Goal: Transaction & Acquisition: Purchase product/service

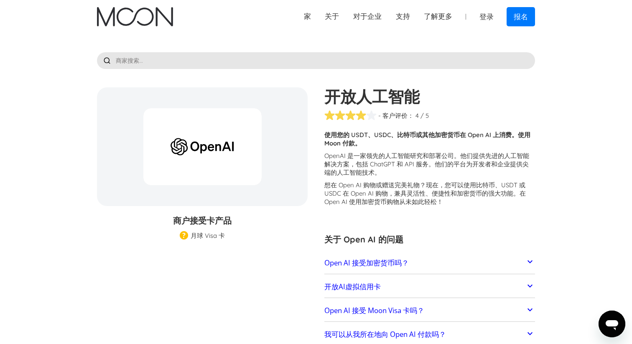
click at [389, 259] on font "Open AI 接受加密货币吗？" at bounding box center [366, 263] width 84 height 10
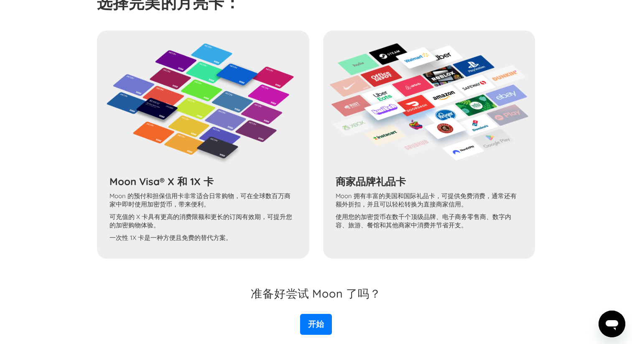
scroll to position [730, 0]
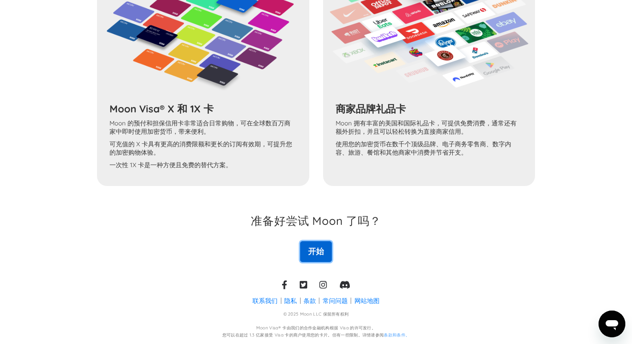
click at [318, 251] on font "开始" at bounding box center [316, 251] width 16 height 10
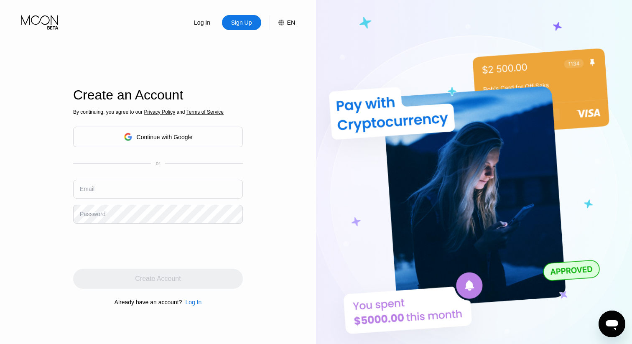
click at [160, 137] on div "Continue with Google" at bounding box center [165, 137] width 56 height 7
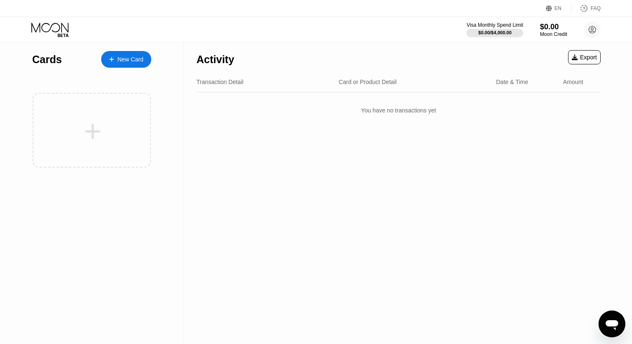
click at [555, 8] on div "EN" at bounding box center [557, 8] width 7 height 6
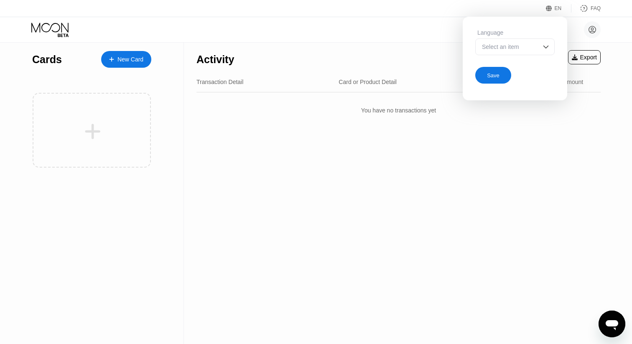
click at [532, 47] on div "Select an item" at bounding box center [509, 46] width 58 height 7
click at [514, 48] on div "Select an item" at bounding box center [509, 46] width 58 height 7
click at [498, 76] on div "Save" at bounding box center [493, 75] width 13 height 7
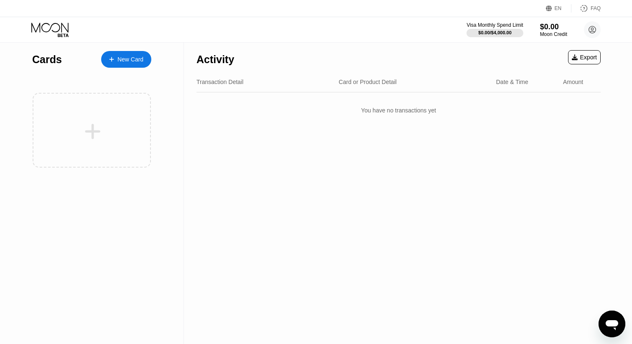
click at [549, 9] on icon at bounding box center [549, 8] width 6 height 6
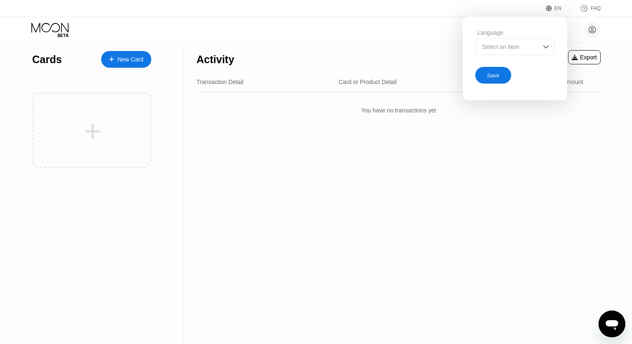
click at [520, 47] on div "Select an item" at bounding box center [509, 46] width 58 height 7
click at [500, 71] on div at bounding box center [514, 63] width 79 height 17
click at [496, 76] on div "Save" at bounding box center [493, 75] width 13 height 7
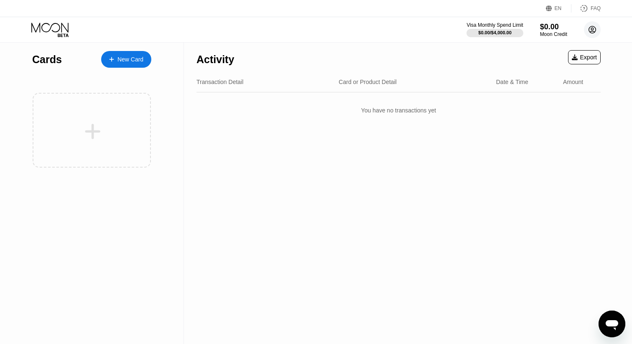
click at [592, 32] on circle at bounding box center [592, 29] width 17 height 17
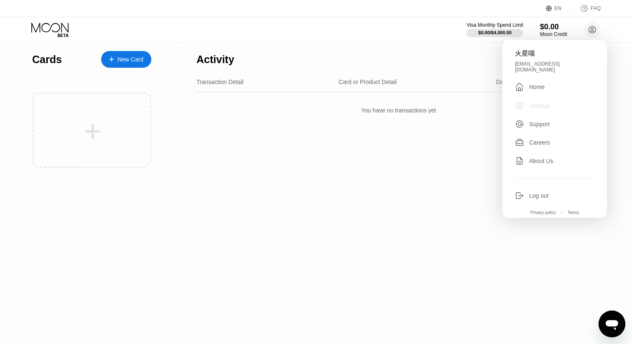
click at [550, 102] on div "Settings" at bounding box center [539, 105] width 21 height 7
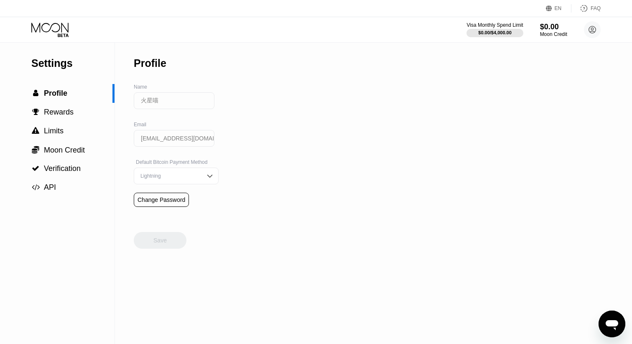
click at [552, 8] on div "EN" at bounding box center [550, 8] width 8 height 8
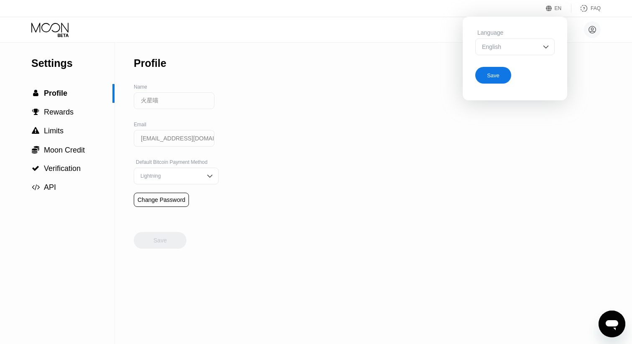
click at [546, 47] on img at bounding box center [545, 47] width 8 height 8
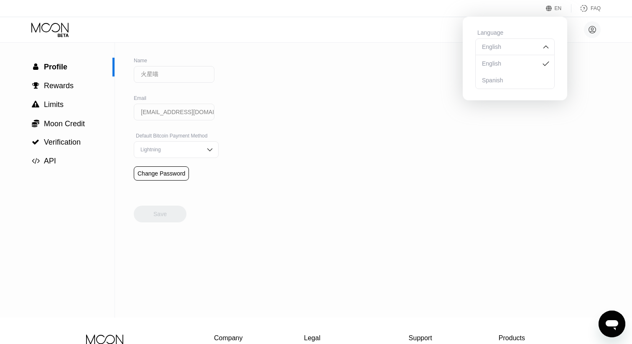
scroll to position [42, 0]
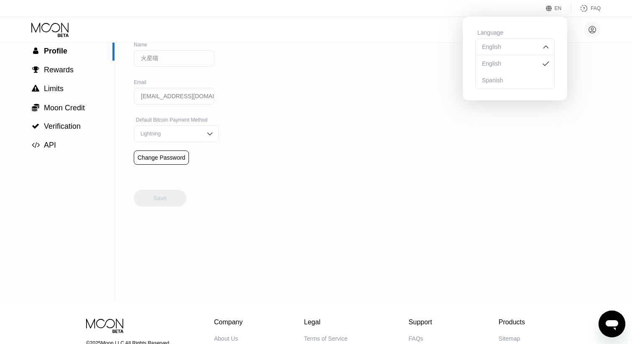
click at [543, 43] on img at bounding box center [545, 47] width 8 height 8
click at [417, 53] on div "Settings  Profile  Rewards  Limits  Moon Credit  Verification  API Profil…" at bounding box center [316, 150] width 632 height 301
click at [416, 43] on div "Settings  Profile  Rewards  Limits  Moon Credit  Verification  API Profil…" at bounding box center [316, 150] width 632 height 301
click at [487, 77] on div "Save" at bounding box center [493, 75] width 13 height 7
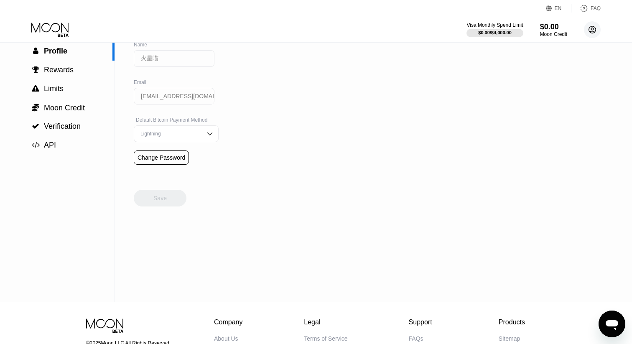
click at [592, 28] on icon at bounding box center [592, 30] width 5 height 5
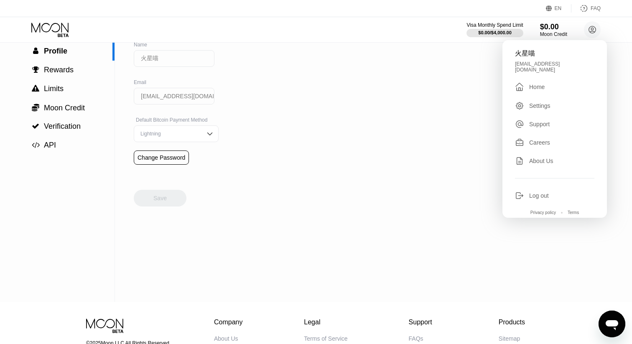
click at [550, 102] on div "Settings" at bounding box center [539, 105] width 21 height 7
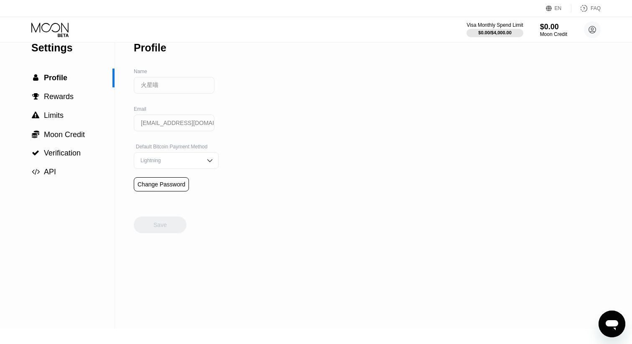
scroll to position [0, 0]
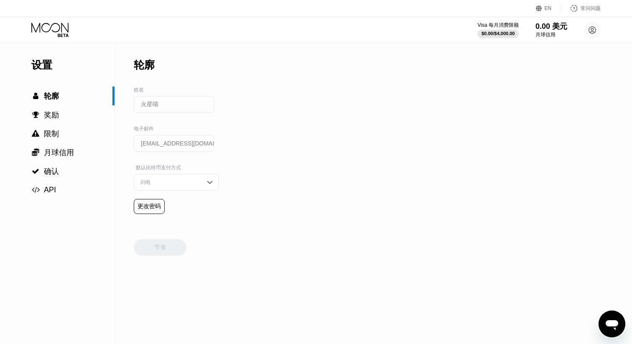
click at [286, 97] on div "设置  轮廓  奖励  限制  月球信用  确认  API 轮廓 姓名 火星喵 电子邮件 run118520@gmail.com 默认比特币支付方…" at bounding box center [316, 193] width 632 height 300
click at [195, 182] on div "闪电" at bounding box center [176, 182] width 85 height 17
click at [183, 213] on div "链上" at bounding box center [176, 215] width 76 height 7
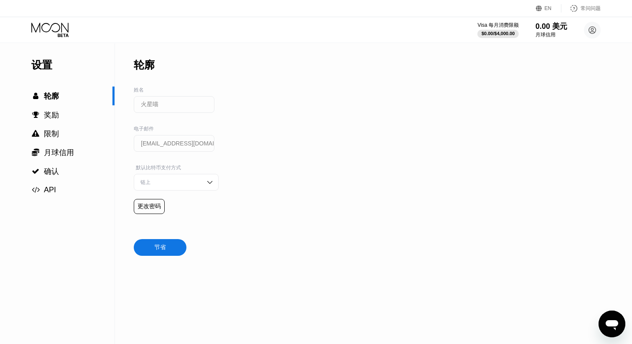
click at [168, 246] on div "节省" at bounding box center [160, 247] width 53 height 17
click at [594, 27] on circle at bounding box center [592, 30] width 17 height 17
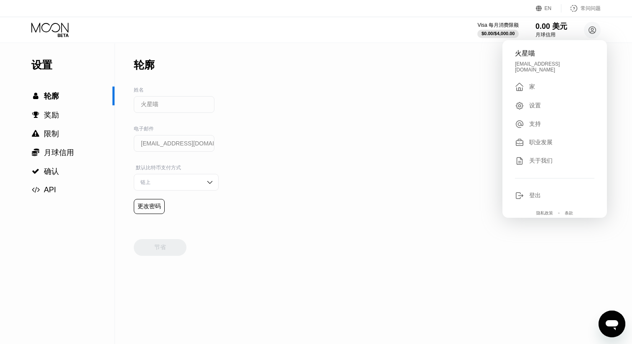
click at [528, 84] on div "" at bounding box center [522, 87] width 14 height 10
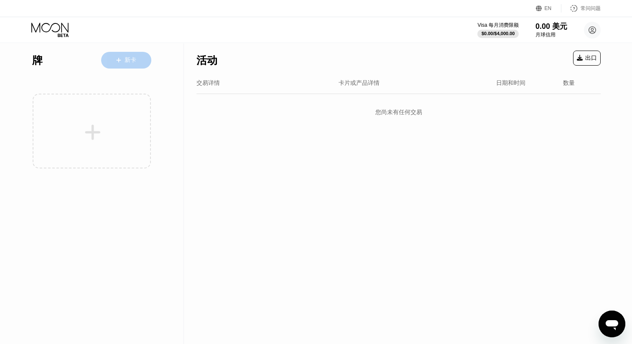
click at [120, 59] on icon at bounding box center [118, 60] width 5 height 6
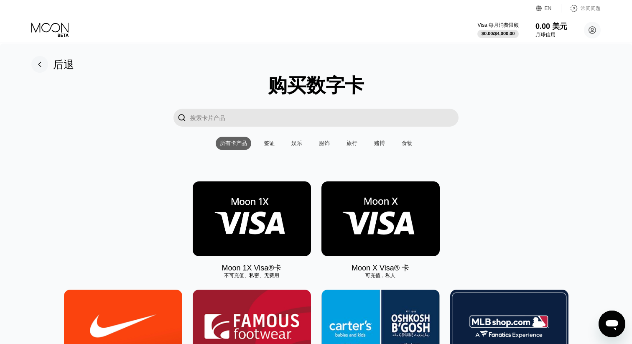
click at [273, 143] on font "签证" at bounding box center [269, 143] width 11 height 6
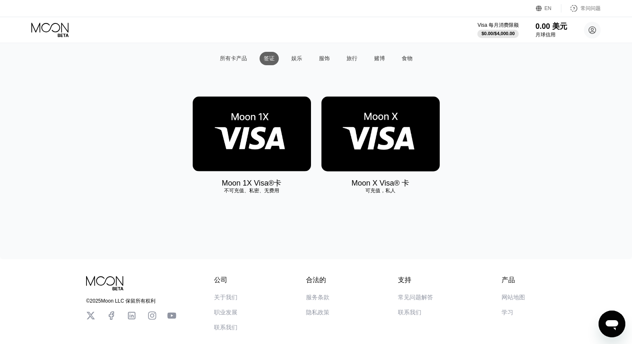
scroll to position [71, 0]
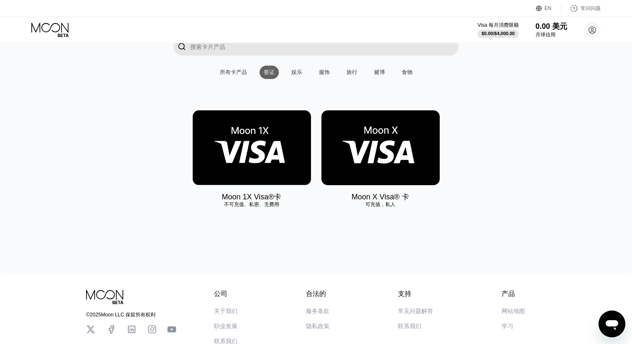
click at [249, 74] on div "所有卡产品" at bounding box center [234, 72] width 36 height 13
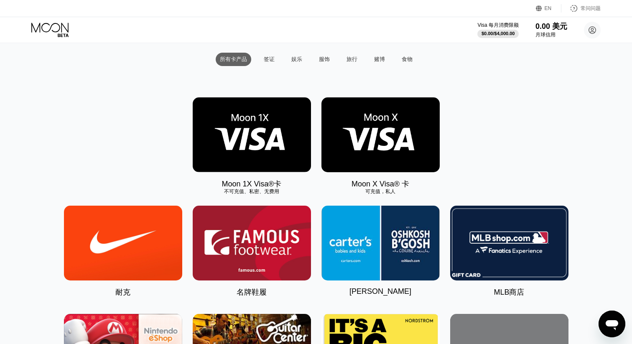
scroll to position [0, 0]
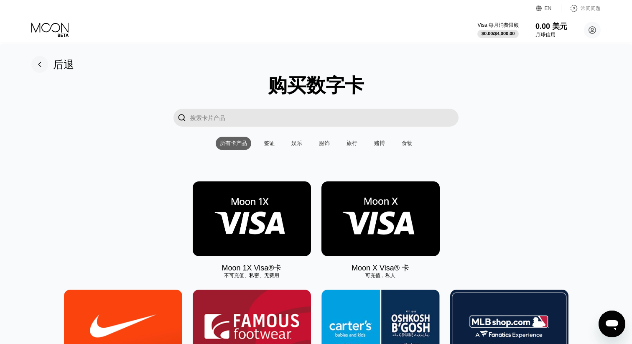
click at [267, 118] on input "搜索卡片产品" at bounding box center [324, 118] width 268 height 18
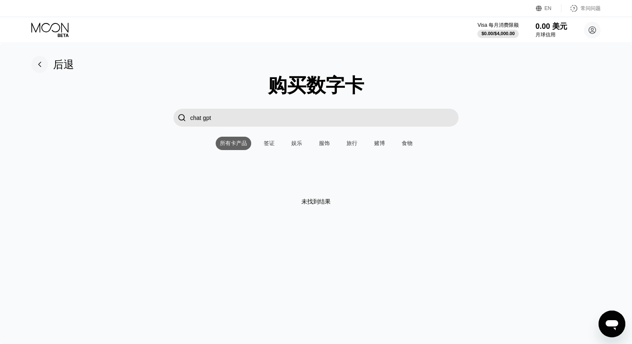
click at [221, 117] on input "chat gpt" at bounding box center [324, 118] width 268 height 18
click at [260, 123] on input "chat gpt" at bounding box center [324, 118] width 268 height 18
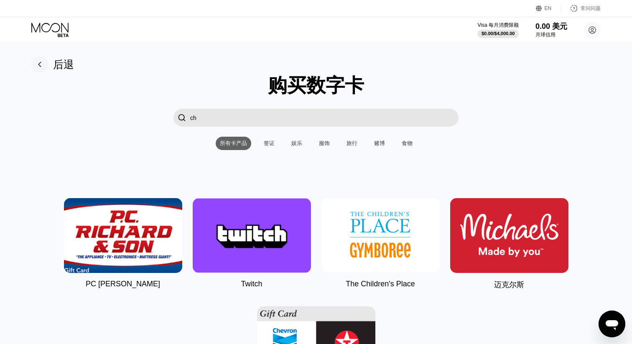
type input "c"
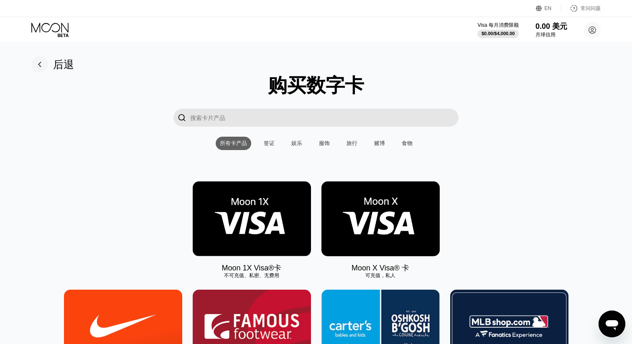
click at [250, 211] on img at bounding box center [252, 218] width 118 height 75
click at [384, 206] on img at bounding box center [380, 218] width 118 height 75
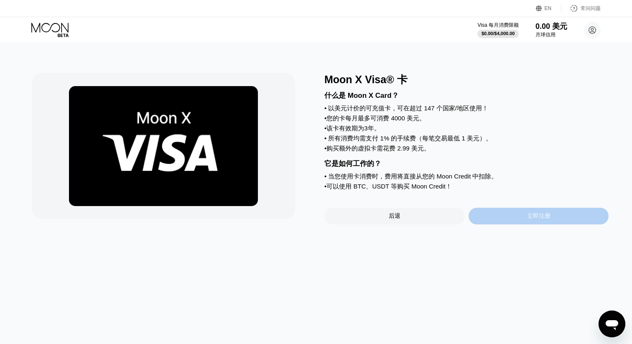
click at [531, 219] on font "立即注册" at bounding box center [538, 215] width 23 height 7
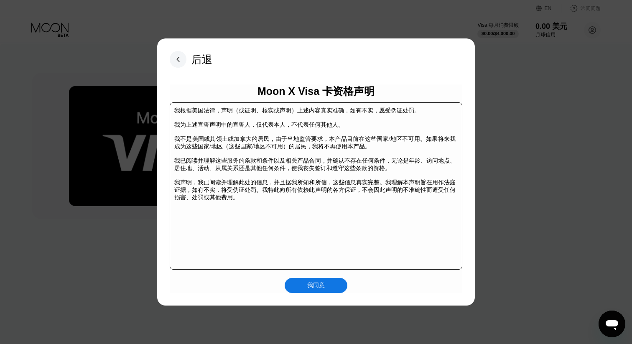
click at [309, 283] on font "我同意" at bounding box center [316, 285] width 18 height 7
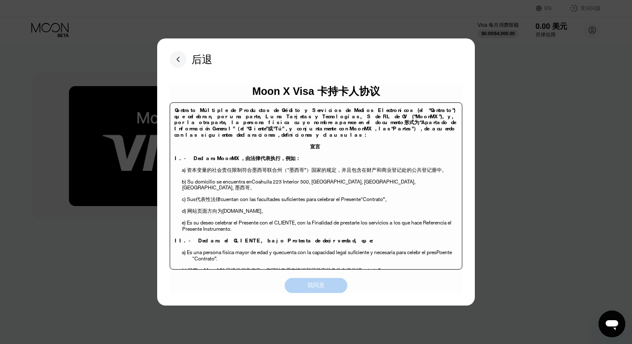
click at [311, 286] on font "我同意" at bounding box center [316, 285] width 18 height 7
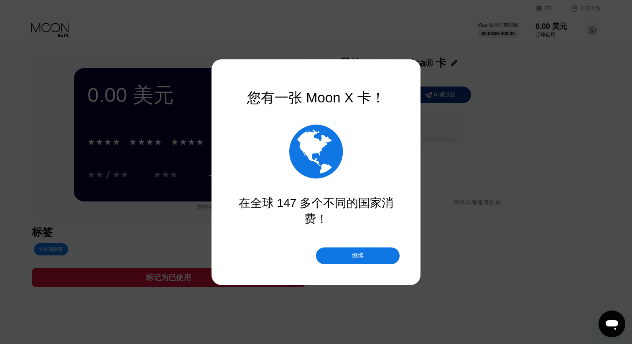
click at [358, 253] on font "继续" at bounding box center [358, 255] width 12 height 7
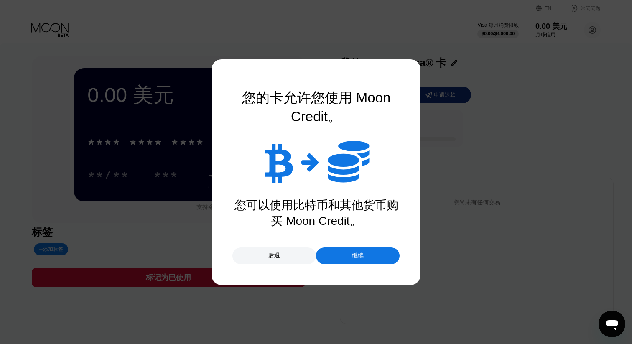
click at [358, 253] on font "继续" at bounding box center [358, 255] width 12 height 7
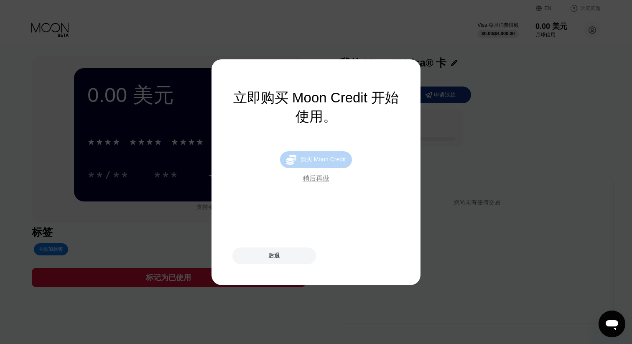
click at [318, 160] on font "购买 Moon Credit" at bounding box center [322, 159] width 45 height 7
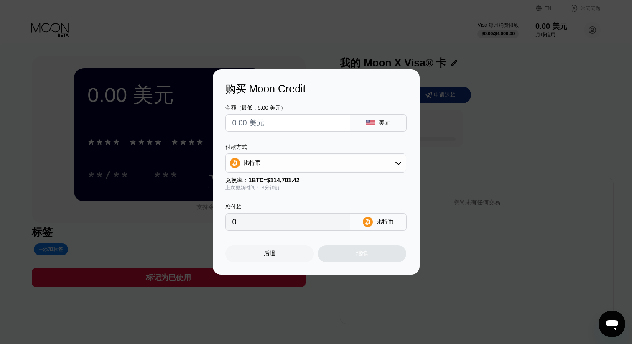
click at [321, 164] on div "比特币" at bounding box center [316, 163] width 180 height 17
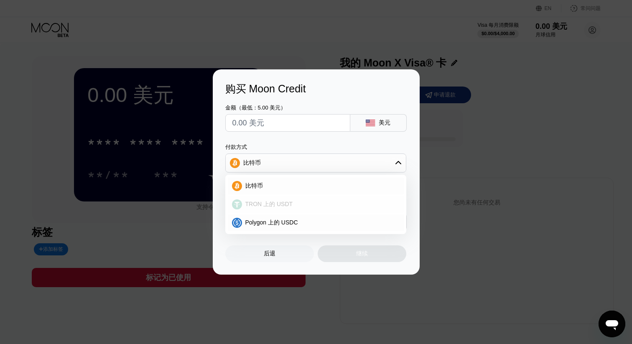
click at [302, 206] on div "TRON 上的 USDT" at bounding box center [320, 205] width 157 height 8
type input "0.00"
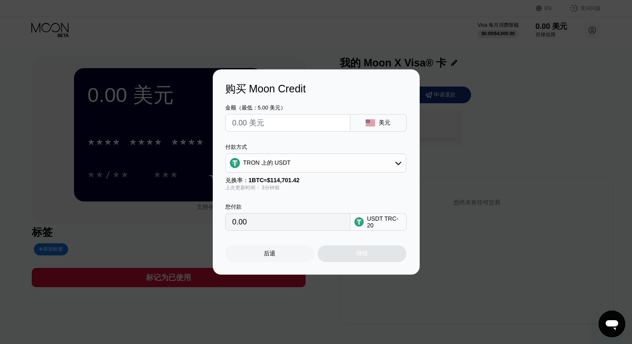
click at [325, 224] on input "0.00" at bounding box center [287, 221] width 111 height 17
click at [290, 122] on input "text" at bounding box center [287, 122] width 111 height 17
type input "$2"
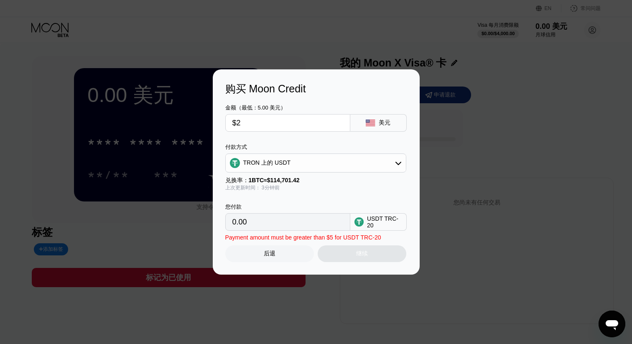
type input "2.02"
type input "$20"
type input "20.20"
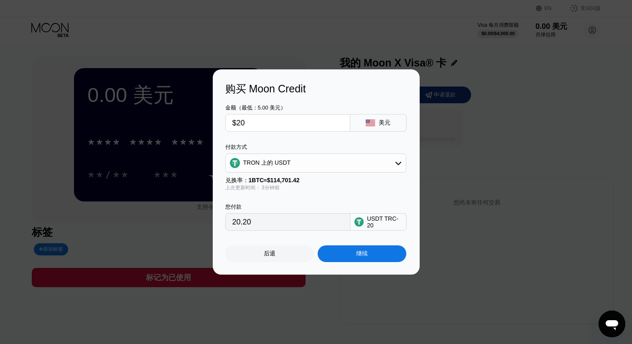
type input "$20"
click at [340, 164] on div "TRON 上的 USDT" at bounding box center [316, 163] width 180 height 17
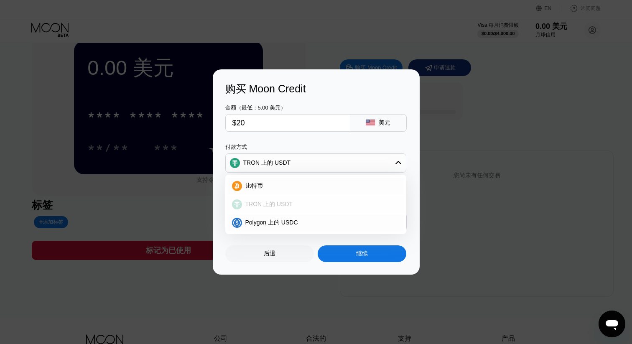
scroll to position [53, 0]
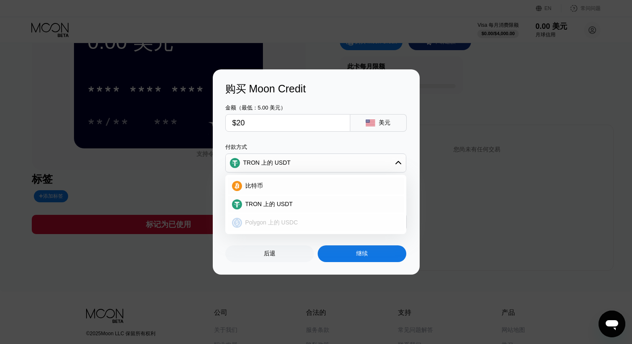
click at [302, 221] on div "Polygon 上的 USDC" at bounding box center [320, 223] width 157 height 8
type input "20.00000000"
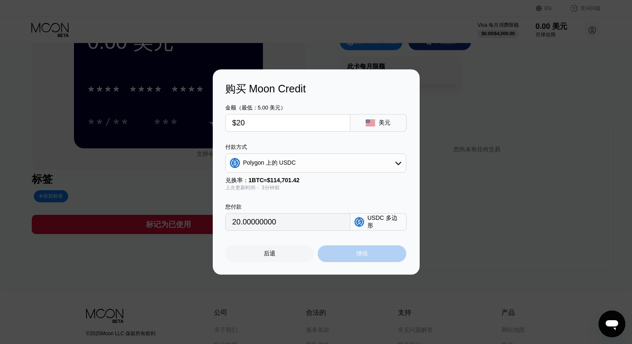
click at [370, 253] on div "继续" at bounding box center [362, 253] width 89 height 17
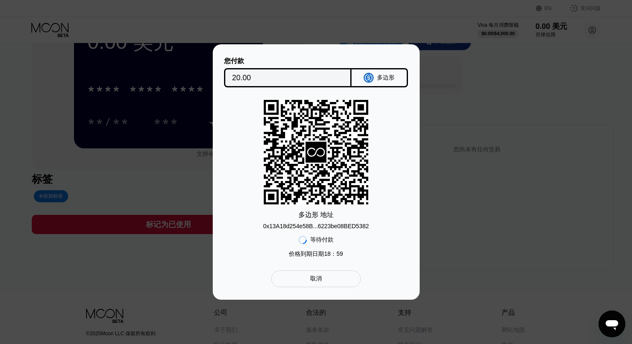
click at [297, 278] on div "取消" at bounding box center [315, 278] width 89 height 17
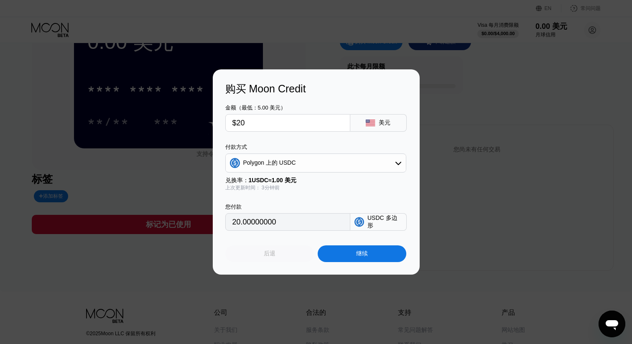
click at [287, 255] on div "后退" at bounding box center [269, 253] width 89 height 17
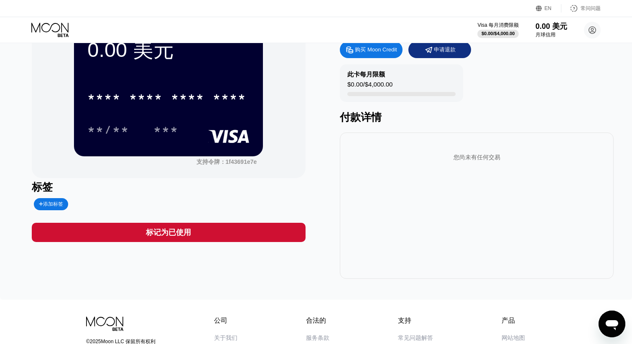
scroll to position [132, 0]
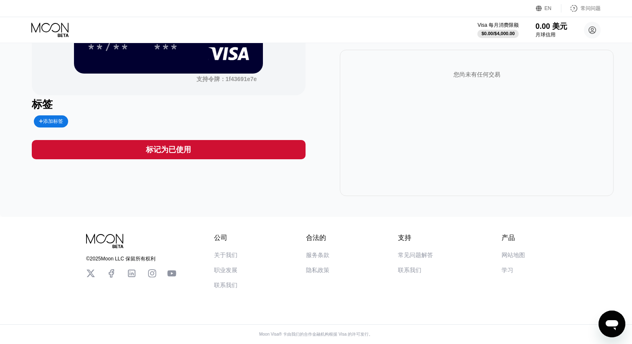
click at [261, 150] on div "标记为已使用" at bounding box center [169, 149] width 274 height 19
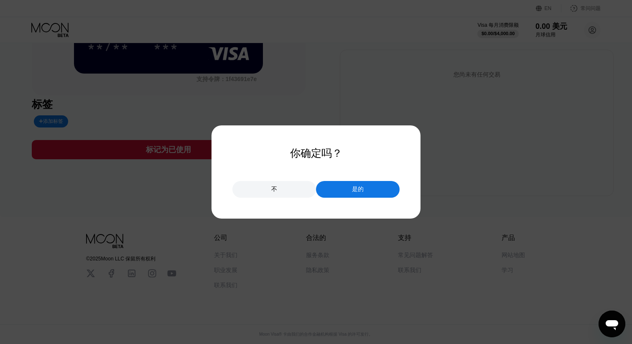
click at [351, 191] on div "是的" at bounding box center [358, 189] width 84 height 17
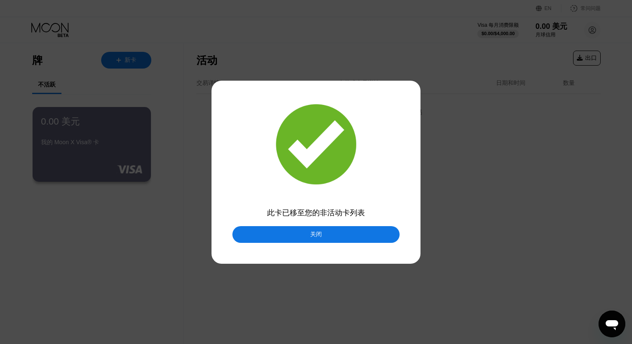
click at [320, 236] on font "关闭" at bounding box center [316, 234] width 12 height 7
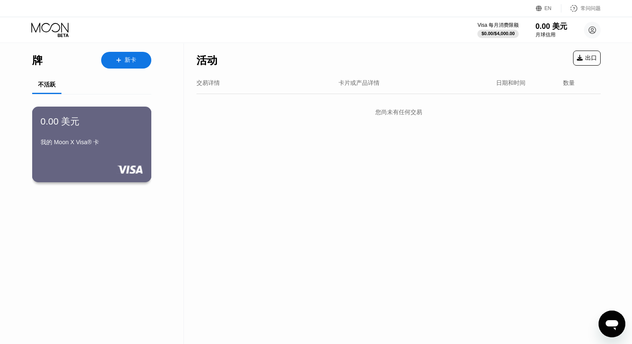
click at [102, 143] on div "我的 Moon X Visa® 卡" at bounding box center [92, 143] width 102 height 8
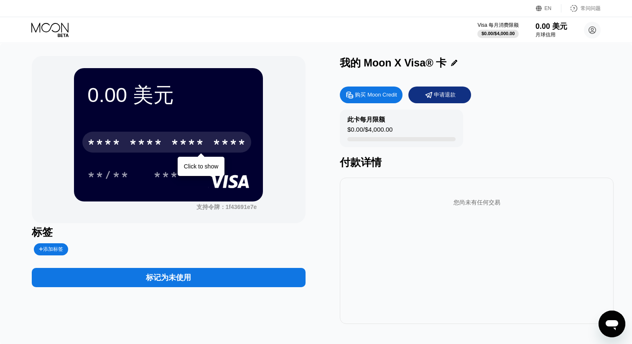
click at [202, 137] on div "* * * * * * * * * * * * ****" at bounding box center [166, 142] width 169 height 21
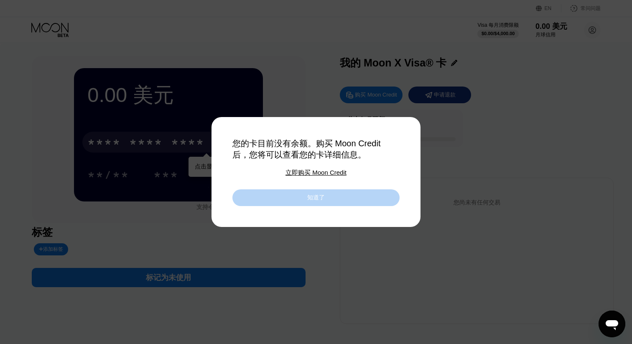
click at [280, 198] on div "知道了" at bounding box center [315, 197] width 167 height 17
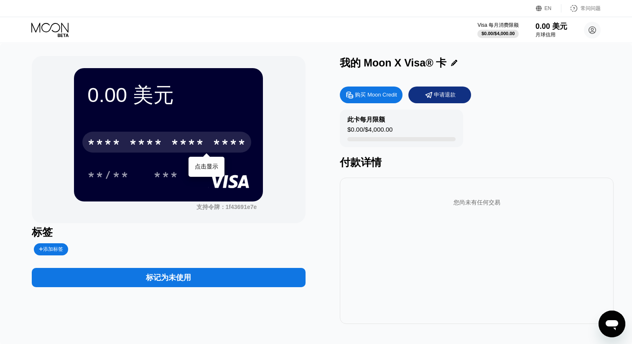
click at [224, 145] on font "****" at bounding box center [229, 143] width 33 height 13
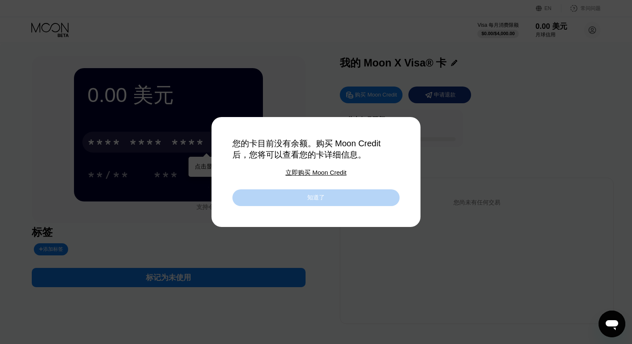
click at [241, 197] on div "知道了" at bounding box center [315, 197] width 167 height 17
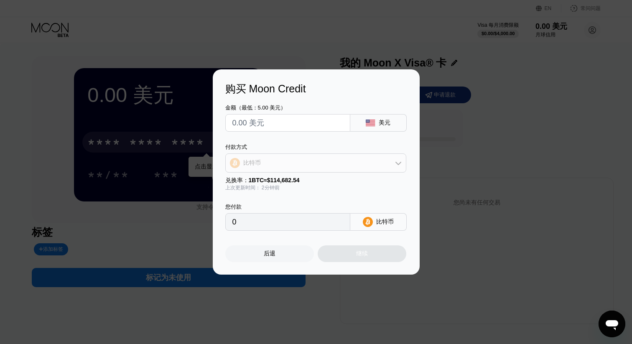
click at [377, 166] on div "比特币" at bounding box center [316, 163] width 180 height 17
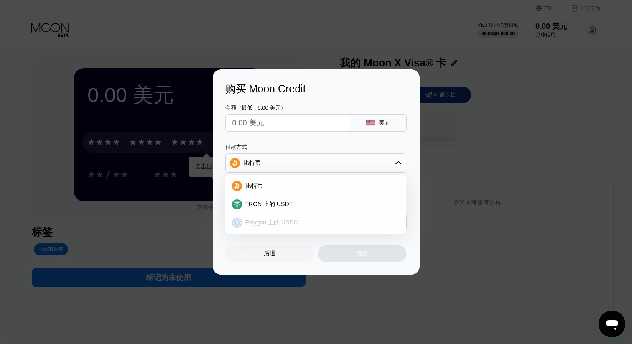
click at [341, 221] on div "Polygon 上的 USDC" at bounding box center [320, 223] width 157 height 8
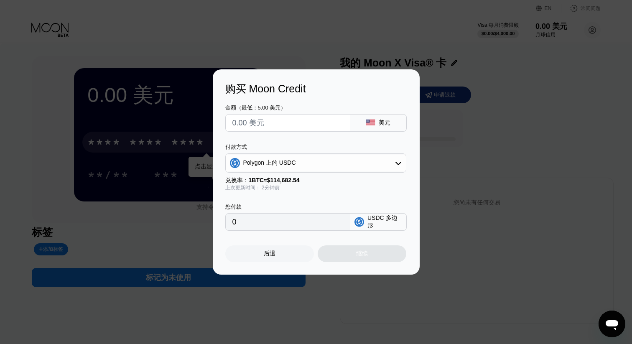
click at [301, 121] on input "text" at bounding box center [287, 122] width 111 height 17
click at [264, 124] on input "text" at bounding box center [287, 122] width 111 height 17
type input "$2"
type input "2.00000000"
type input "$25"
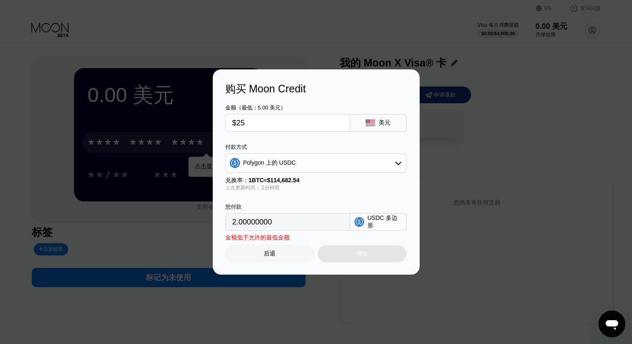
type input "25.00000000"
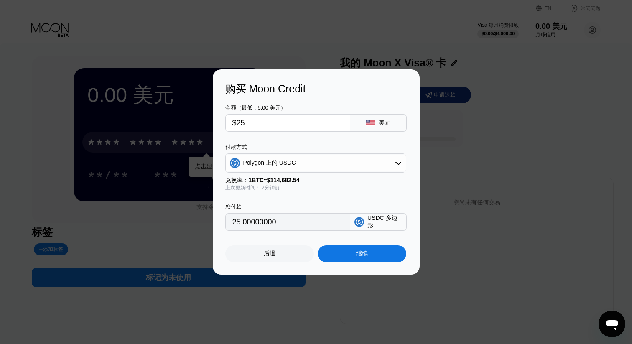
type input "$25"
click at [360, 255] on font "继续" at bounding box center [362, 253] width 12 height 7
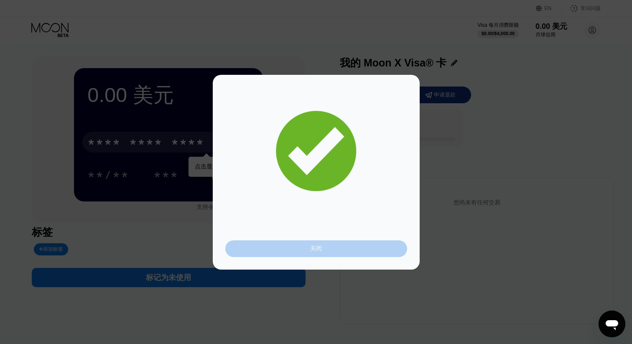
click at [340, 249] on div "关闭" at bounding box center [316, 248] width 182 height 17
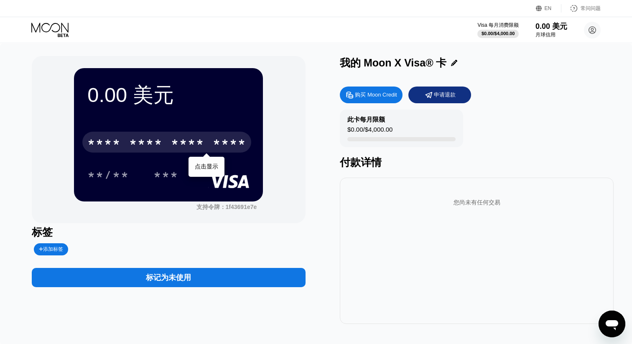
click at [210, 163] on font "点击显示" at bounding box center [206, 166] width 23 height 7
click at [213, 142] on font "****" at bounding box center [229, 143] width 33 height 13
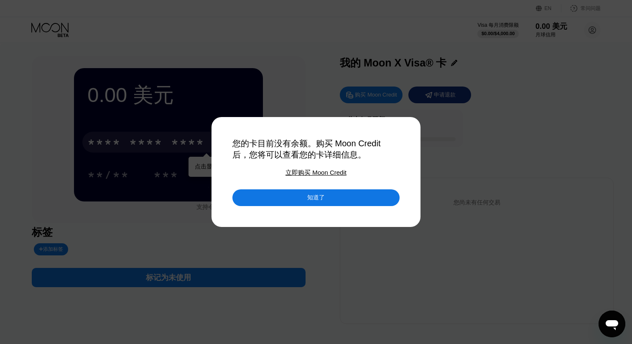
click at [260, 197] on div "知道了" at bounding box center [315, 197] width 167 height 17
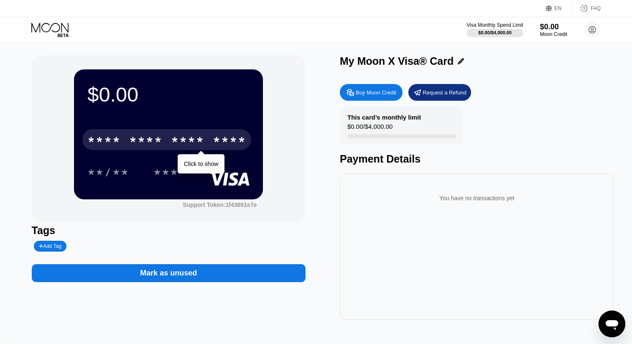
click at [211, 140] on div "* * * * * * * * * * * * ****" at bounding box center [166, 139] width 169 height 21
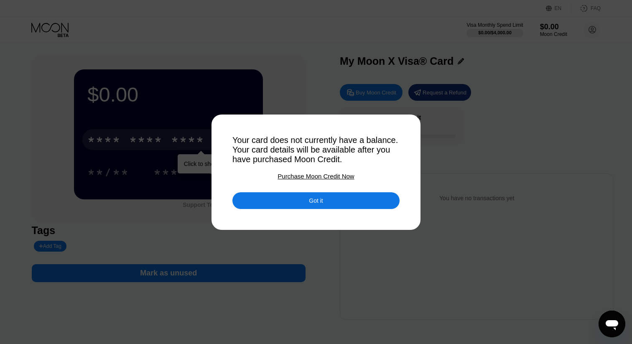
click at [296, 200] on div "Got it" at bounding box center [315, 200] width 167 height 17
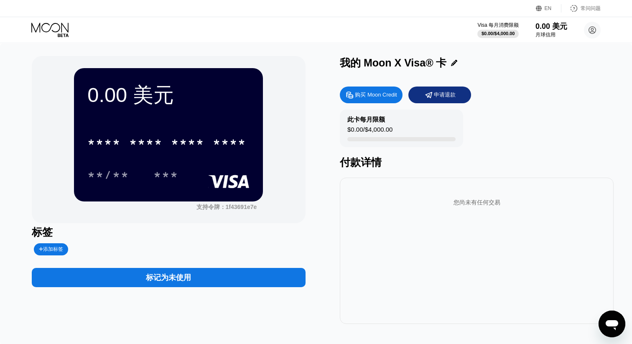
click at [211, 154] on div "* * * * * * * * * * * * ****" at bounding box center [168, 139] width 162 height 28
click at [206, 163] on div "* * * * * * * * * * * * **** **/** ***" at bounding box center [168, 149] width 162 height 49
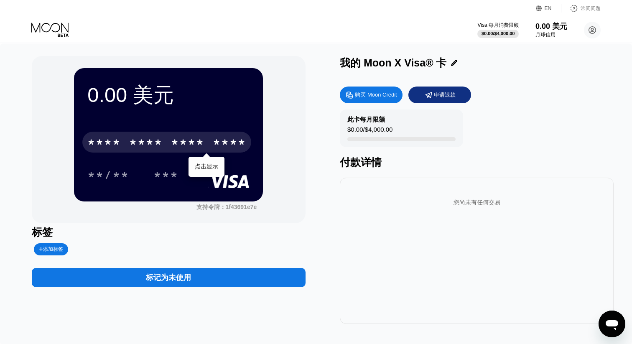
click at [198, 145] on div "* * * * * * * * * * * * ****" at bounding box center [166, 142] width 169 height 21
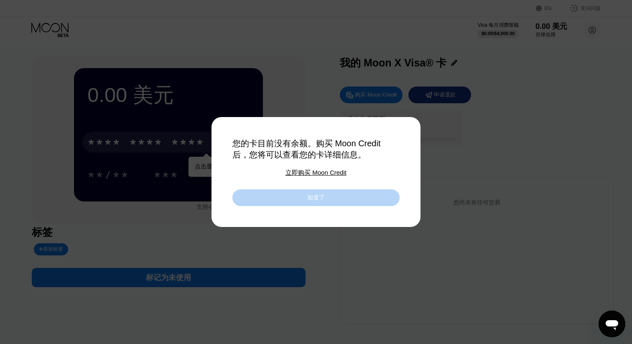
click at [257, 202] on div "知道了" at bounding box center [315, 197] width 167 height 17
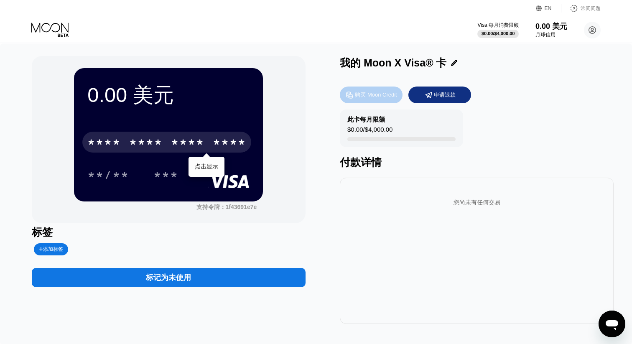
click at [361, 96] on font "购买 Moon Credit" at bounding box center [376, 94] width 42 height 6
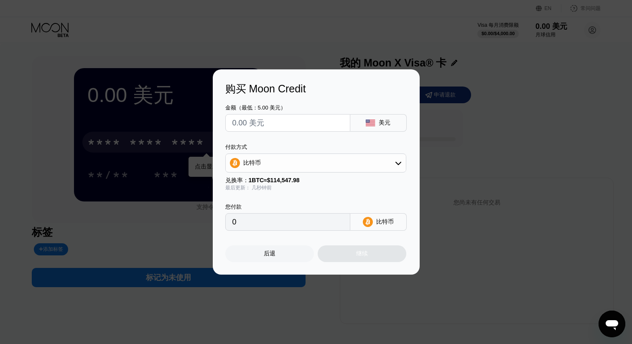
click at [345, 164] on div "比特币" at bounding box center [316, 163] width 180 height 17
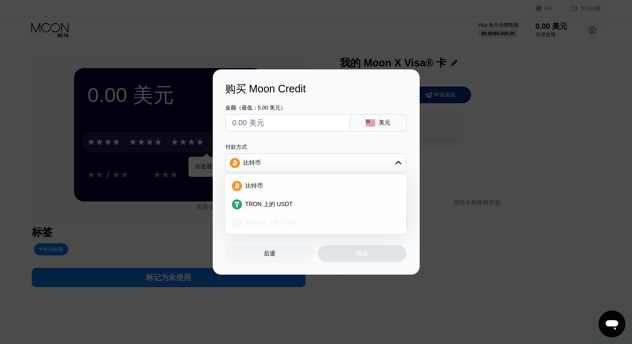
click at [314, 220] on div "Polygon 上的 USDC" at bounding box center [320, 223] width 157 height 8
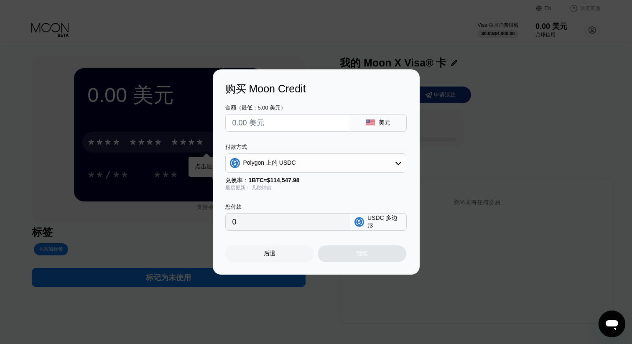
click at [305, 42] on div at bounding box center [316, 172] width 632 height 344
click at [423, 38] on div at bounding box center [316, 172] width 632 height 344
click at [280, 256] on div "后退" at bounding box center [269, 253] width 89 height 17
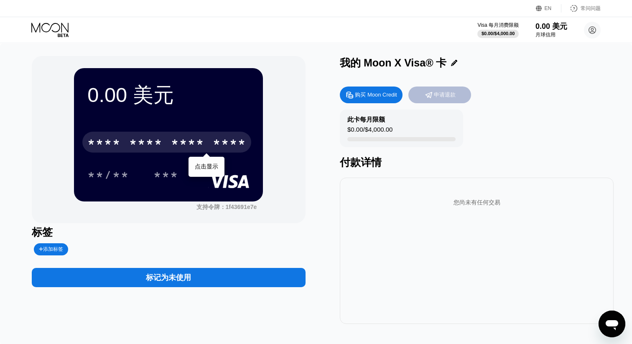
click at [449, 92] on font "申请退款" at bounding box center [445, 94] width 22 height 6
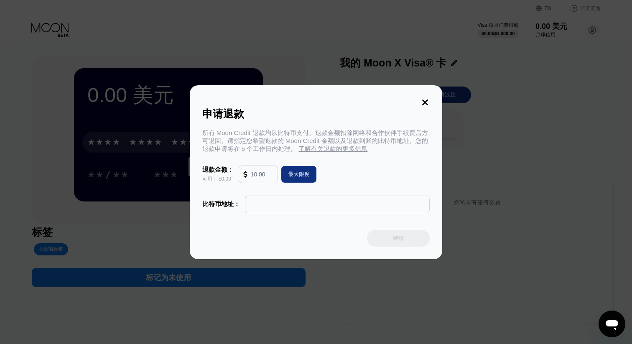
click at [306, 209] on input "text" at bounding box center [337, 204] width 176 height 17
click at [265, 177] on input "text" at bounding box center [262, 174] width 23 height 17
click at [426, 102] on icon at bounding box center [424, 102] width 9 height 9
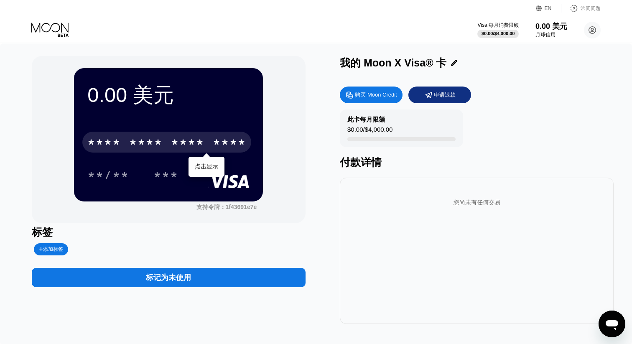
click at [422, 63] on font "我的 Moon X Visa® 卡" at bounding box center [393, 63] width 107 height 12
click at [451, 62] on icon at bounding box center [454, 63] width 6 height 6
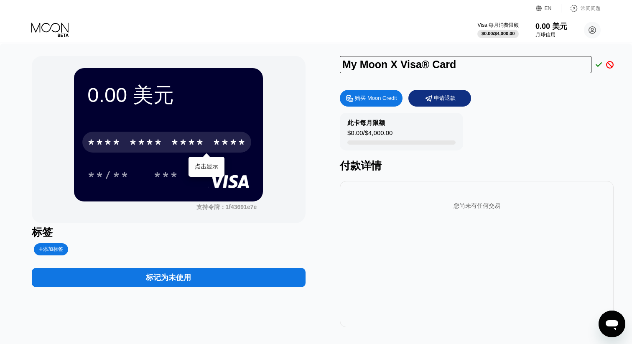
click at [596, 64] on icon at bounding box center [598, 65] width 7 height 8
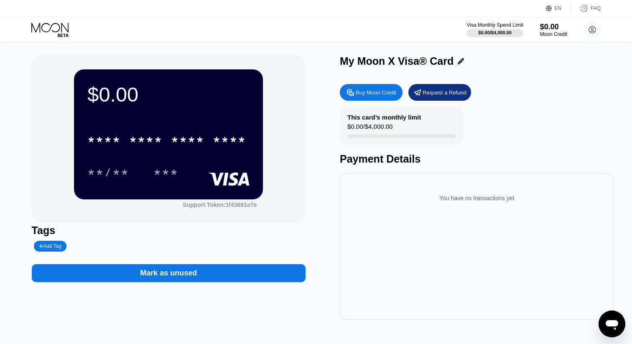
click at [387, 94] on div "Buy Moon Credit" at bounding box center [376, 92] width 41 height 7
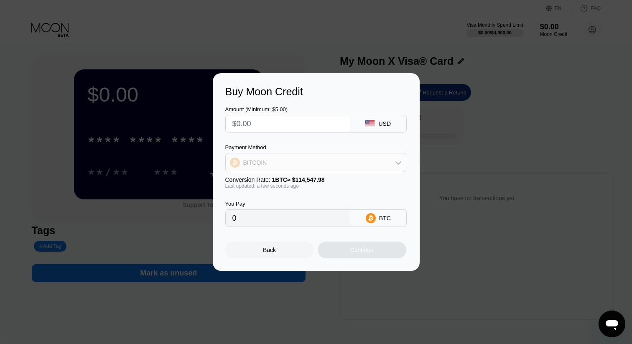
click at [321, 163] on div "BITCOIN" at bounding box center [316, 162] width 180 height 17
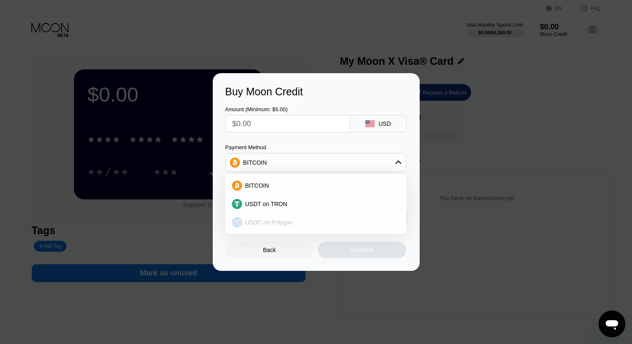
click at [287, 222] on span "USDC on Polygon" at bounding box center [269, 222] width 48 height 7
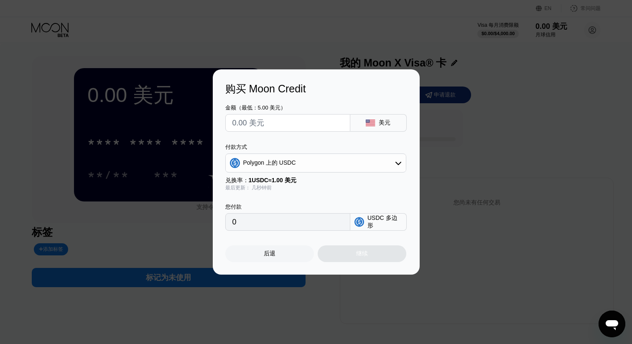
click at [382, 122] on font "美元" at bounding box center [385, 122] width 12 height 7
click at [396, 165] on icon at bounding box center [398, 163] width 7 height 7
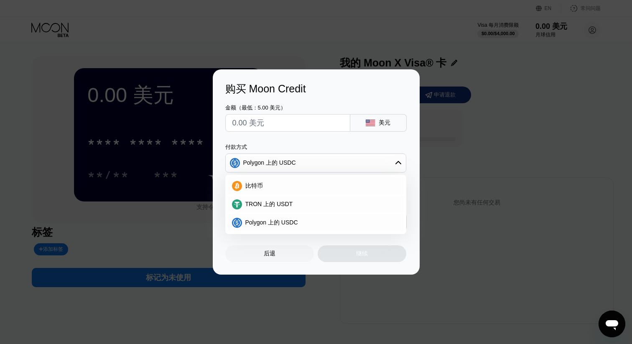
click at [447, 137] on div "购买 Moon Credit 金额（最低：5.00 美元） 美元 付款方式 Polygon 上的 USDC 比特币 TRON 上的 USDT Polygon …" at bounding box center [316, 171] width 632 height 205
click at [355, 35] on div at bounding box center [316, 172] width 632 height 344
click at [276, 44] on div at bounding box center [316, 172] width 632 height 344
click at [177, 122] on div "购买 Moon Credit 金额（最低：5.00 美元） 美元 付款方式 Polygon 上的 USDC 比特币 TRON 上的 USDT Polygon …" at bounding box center [316, 171] width 632 height 205
click at [272, 254] on font "后退" at bounding box center [270, 253] width 12 height 7
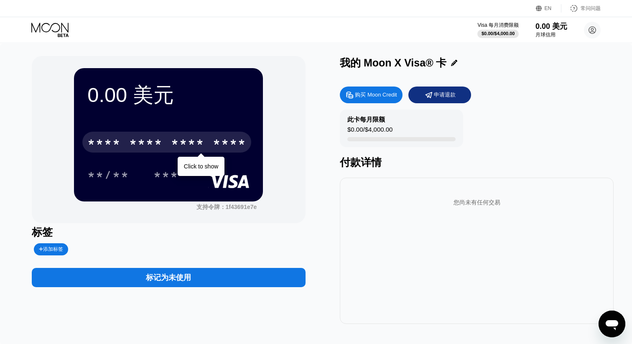
click at [189, 148] on div "* * * * * * * * * * * * **** Click to show" at bounding box center [168, 139] width 162 height 28
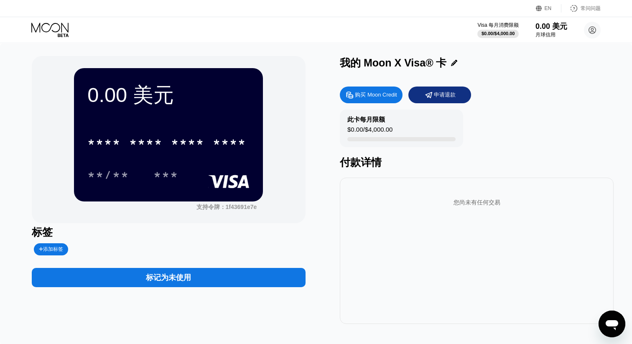
click at [193, 162] on div "* * * * * * * * * * * * **** **/** ***" at bounding box center [168, 149] width 162 height 49
click at [201, 154] on div "* * * * * * * * * * * * **** Click to show" at bounding box center [168, 139] width 162 height 28
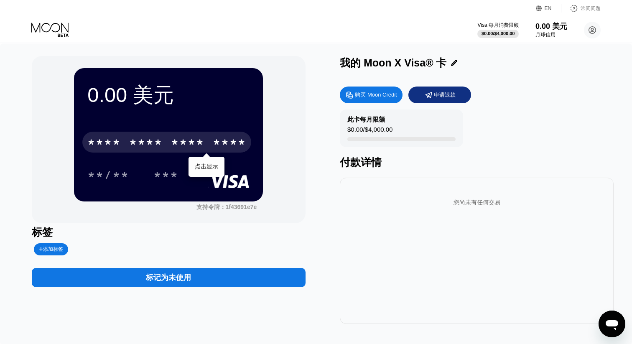
click at [201, 141] on div "* * * * * * * * * * * * ****" at bounding box center [166, 142] width 169 height 21
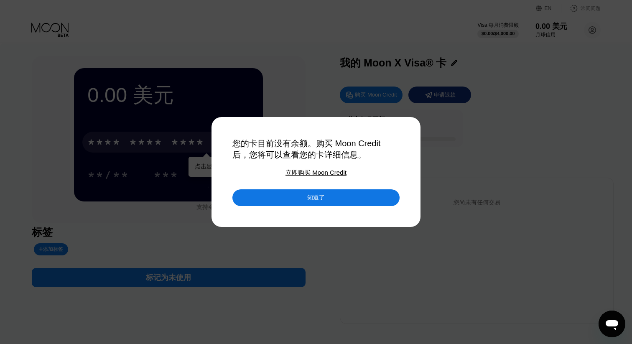
click at [310, 173] on font "立即购买 Moon Credit" at bounding box center [315, 172] width 61 height 7
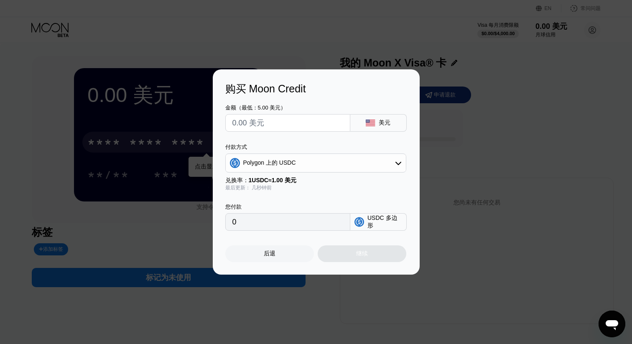
click at [259, 58] on div at bounding box center [316, 172] width 632 height 344
click at [276, 249] on div "后退" at bounding box center [269, 253] width 89 height 17
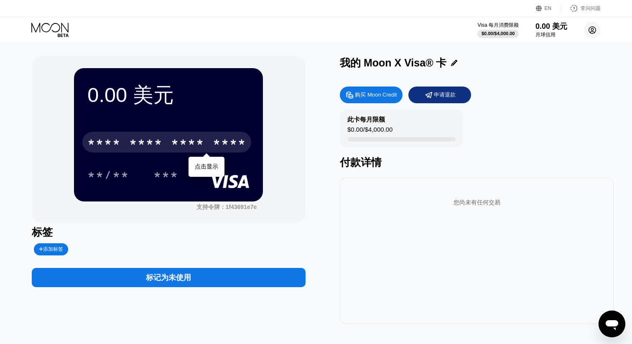
click at [594, 28] on circle at bounding box center [592, 30] width 17 height 17
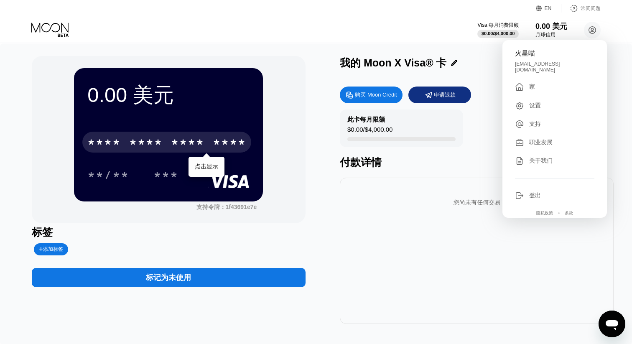
click at [549, 84] on div " 家" at bounding box center [554, 87] width 79 height 10
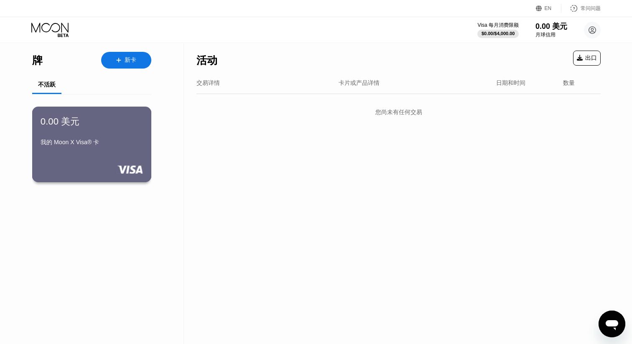
click at [69, 122] on font "0.00 美元" at bounding box center [60, 121] width 39 height 10
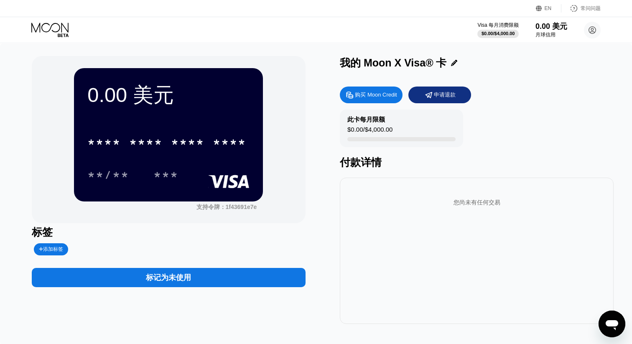
click at [203, 160] on div "* * * * * * * * * * * * **** **/** ***" at bounding box center [168, 149] width 162 height 49
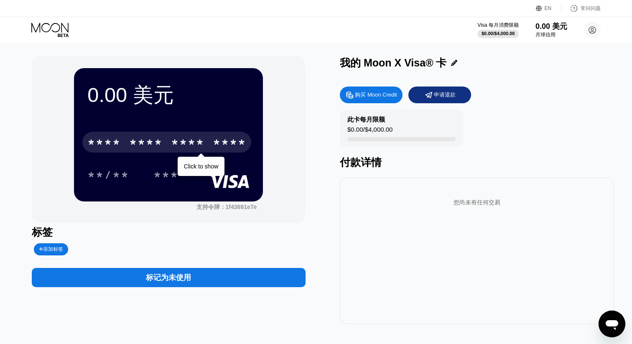
click at [199, 154] on div "* * * * * * * * * * * * **** Click to show" at bounding box center [168, 139] width 162 height 28
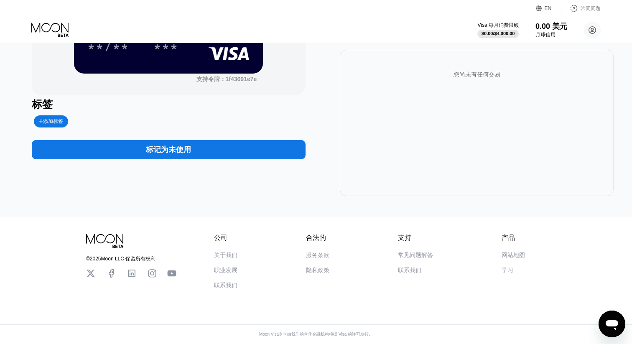
click at [91, 269] on icon at bounding box center [90, 273] width 9 height 9
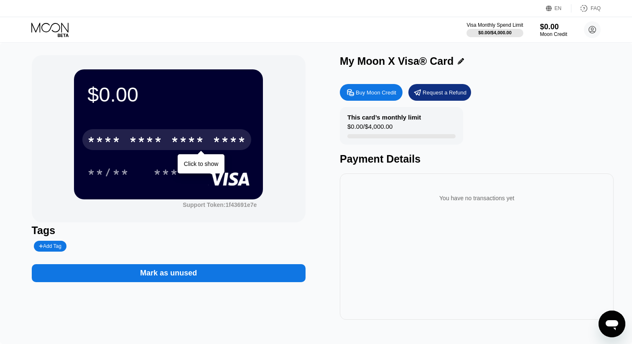
click at [231, 138] on div "****" at bounding box center [229, 140] width 33 height 13
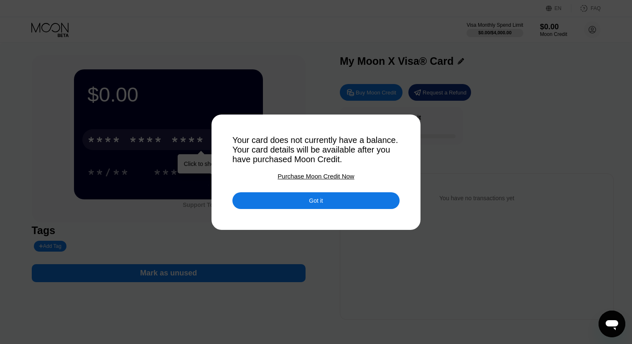
click at [177, 208] on div at bounding box center [316, 172] width 632 height 344
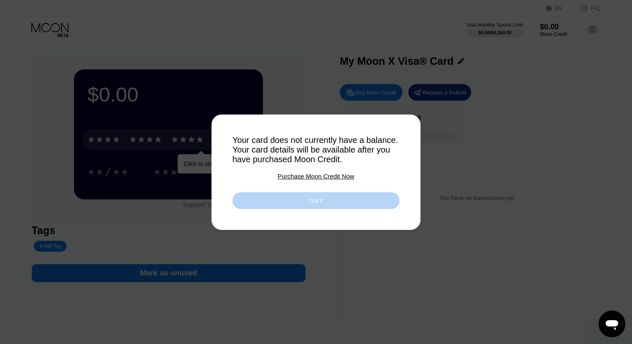
click at [246, 207] on div "Got it" at bounding box center [315, 200] width 167 height 17
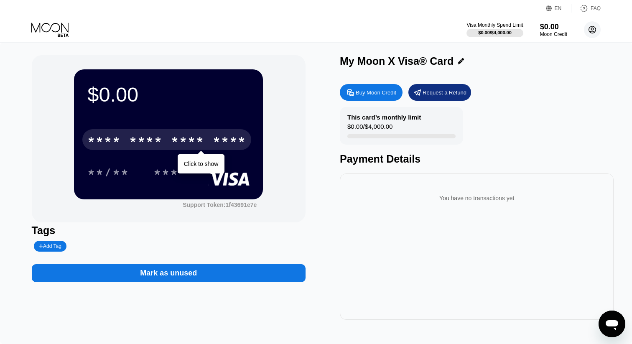
click at [596, 28] on circle at bounding box center [592, 29] width 17 height 17
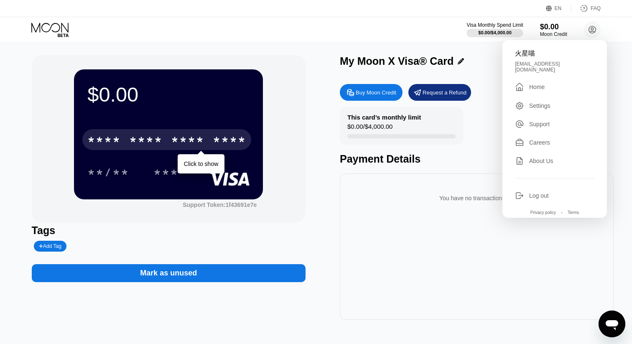
click at [542, 102] on div "Settings" at bounding box center [539, 105] width 21 height 7
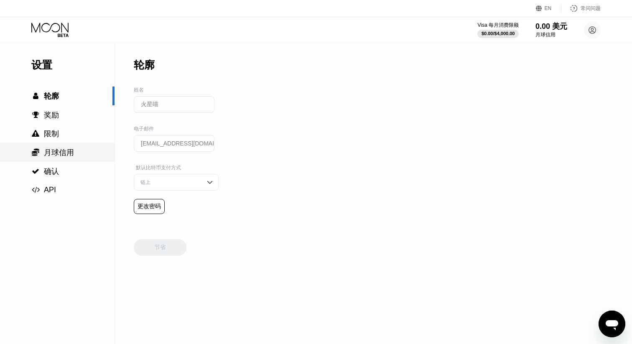
click at [64, 157] on font "月球信用" at bounding box center [59, 152] width 30 height 8
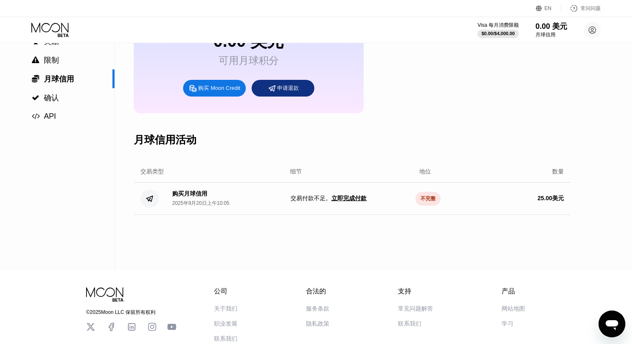
scroll to position [74, 0]
click at [351, 201] on font "立即完成付款" at bounding box center [348, 197] width 35 height 7
click at [432, 199] on font "不完整" at bounding box center [427, 198] width 15 height 6
click at [356, 200] on font "立即完成付款" at bounding box center [348, 197] width 35 height 7
click at [293, 201] on font "交易付款不足" at bounding box center [307, 197] width 35 height 7
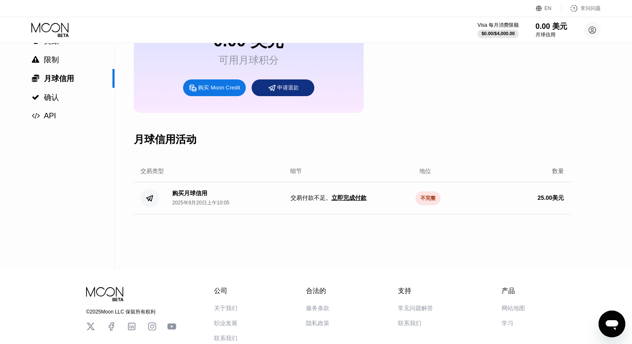
click at [147, 198] on circle at bounding box center [149, 198] width 18 height 18
click at [344, 201] on font "立即完成付款" at bounding box center [348, 197] width 35 height 7
click at [319, 214] on div "购买月球信用 2025年9月20日上午10:05 交易付款不足 。 立即完成付款 不完整 25.00 美元" at bounding box center [352, 198] width 437 height 32
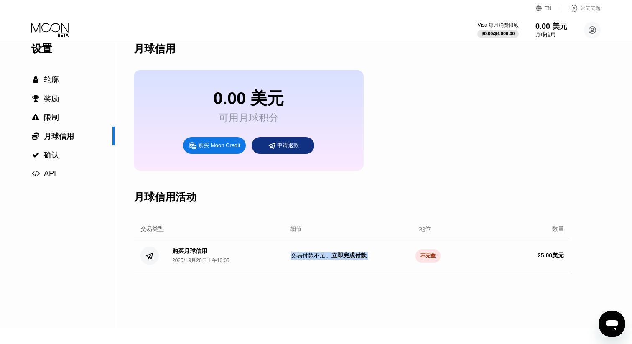
scroll to position [0, 0]
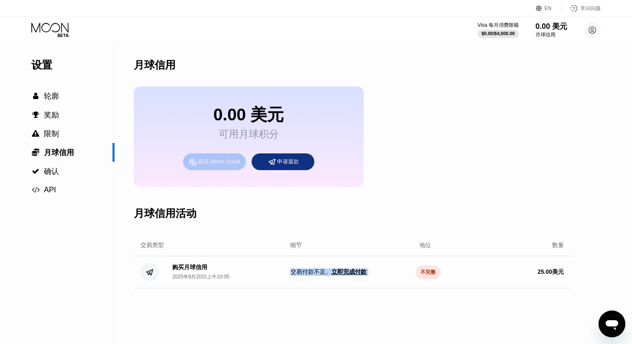
click at [233, 161] on font "购买 Moon Credit" at bounding box center [219, 161] width 42 height 6
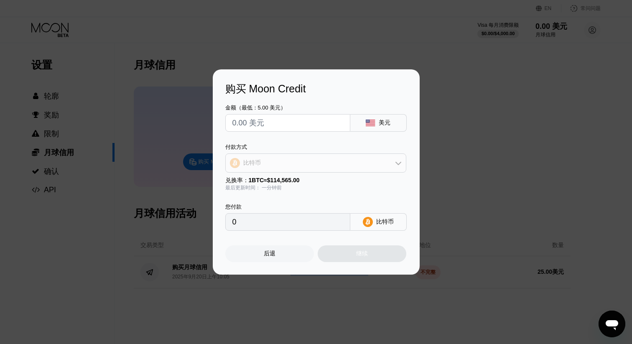
click at [323, 157] on div "比特币" at bounding box center [316, 163] width 180 height 17
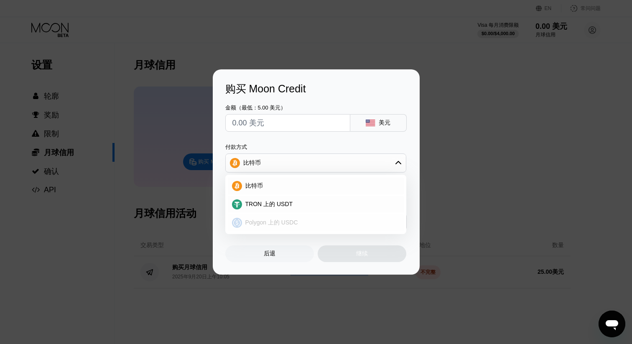
click at [303, 221] on div "Polygon 上的 USDC" at bounding box center [320, 223] width 157 height 8
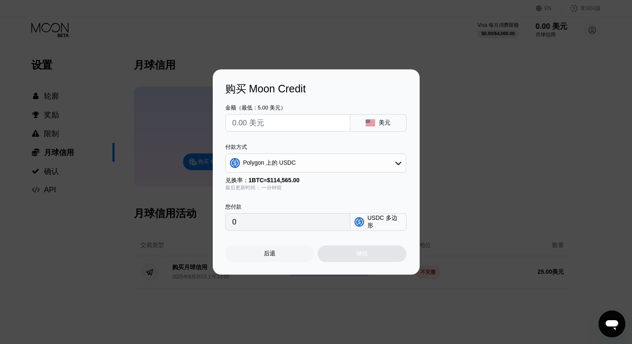
click at [200, 235] on div "购买 Moon Credit 金额（最低：5.00 美元） 美元 付款方式 Polygon 上的 USDC 兑换率： 1 BTC ≈ $114,565.00 …" at bounding box center [316, 171] width 632 height 205
click at [196, 271] on div "购买 Moon Credit 金额（最低：5.00 美元） 美元 付款方式 Polygon 上的 USDC 兑换率： 1 BTC ≈ $114,565.00 …" at bounding box center [316, 171] width 632 height 205
click at [155, 271] on div "购买 Moon Credit 金额（最低：5.00 美元） 美元 付款方式 Polygon 上的 USDC 兑换率： 1 BTC ≈ $114,565.00 …" at bounding box center [316, 171] width 632 height 205
click at [242, 255] on div "后退" at bounding box center [269, 253] width 89 height 17
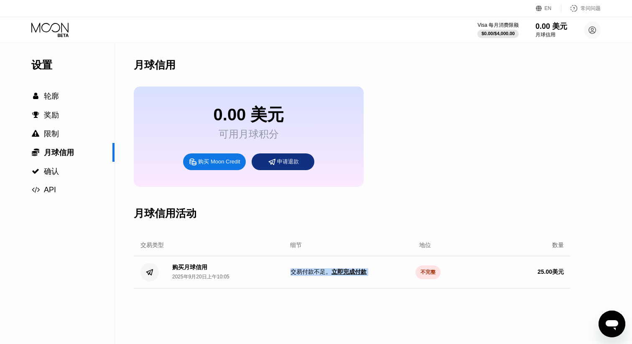
click at [432, 273] on font "不完整" at bounding box center [427, 272] width 15 height 6
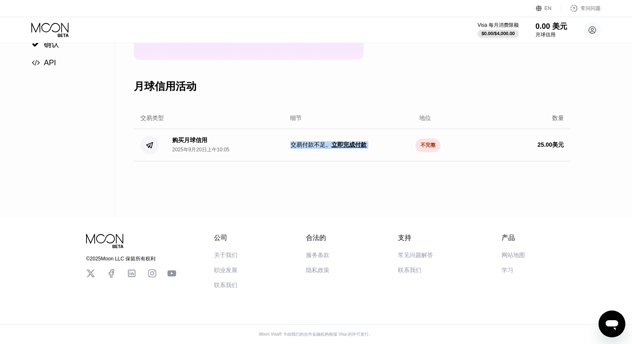
scroll to position [130, 0]
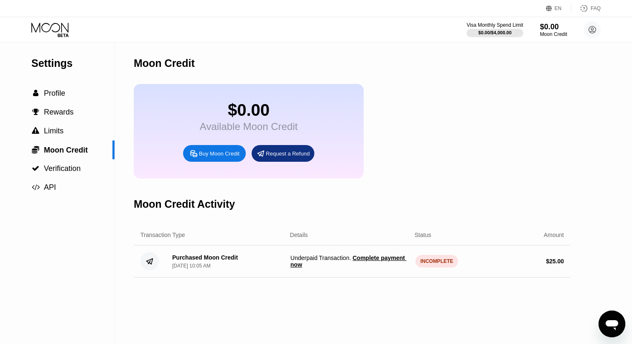
click at [409, 134] on div "$0.00 Available Moon Credit Buy Moon Credit Request a Refund" at bounding box center [352, 131] width 437 height 94
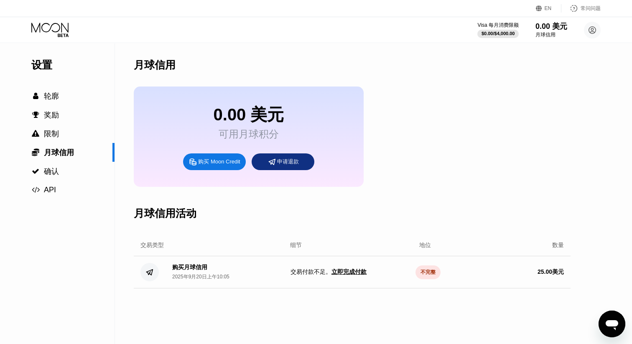
click at [355, 210] on div "月球信用活动" at bounding box center [352, 213] width 437 height 43
click at [343, 274] on font "立即完成付款" at bounding box center [348, 271] width 35 height 7
click at [319, 274] on font "交易付款不足" at bounding box center [307, 271] width 35 height 7
click at [198, 270] on font "购买月球信用" at bounding box center [189, 267] width 35 height 7
click at [424, 274] on font "不完整" at bounding box center [427, 272] width 15 height 6
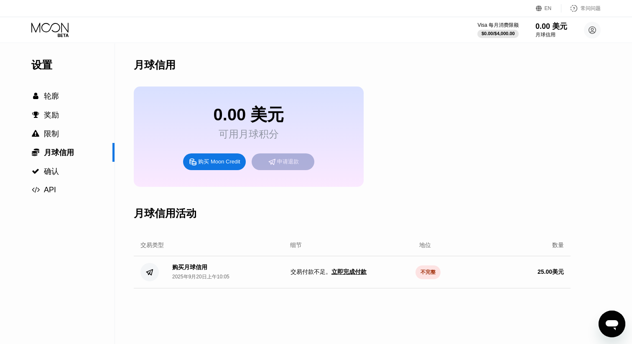
click at [289, 165] on font "申请退款" at bounding box center [288, 161] width 22 height 6
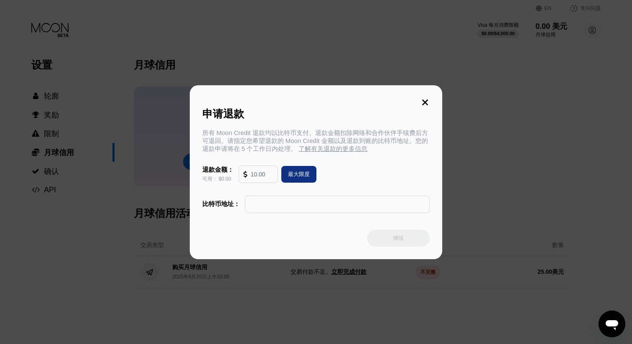
click at [266, 175] on input "text" at bounding box center [262, 174] width 23 height 17
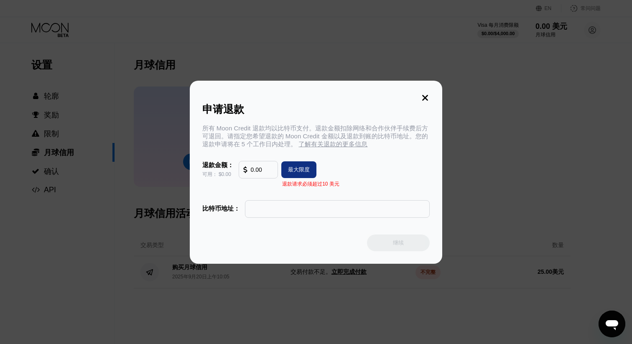
click at [267, 205] on input "text" at bounding box center [337, 209] width 176 height 17
click at [225, 207] on font "比特币地址：" at bounding box center [221, 208] width 38 height 7
click at [222, 212] on font "比特币地址：" at bounding box center [221, 208] width 38 height 7
click at [260, 173] on input "0.00" at bounding box center [262, 169] width 23 height 17
click at [268, 171] on input "0.00" at bounding box center [262, 169] width 23 height 17
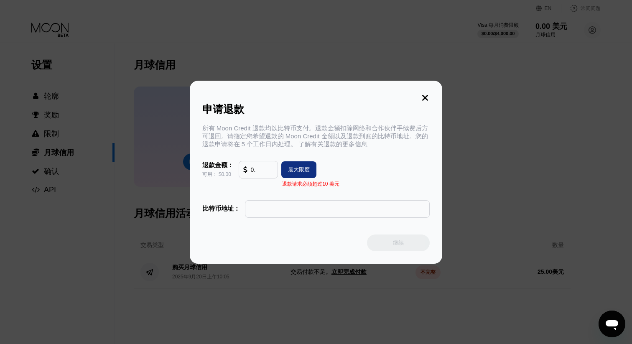
type input "0"
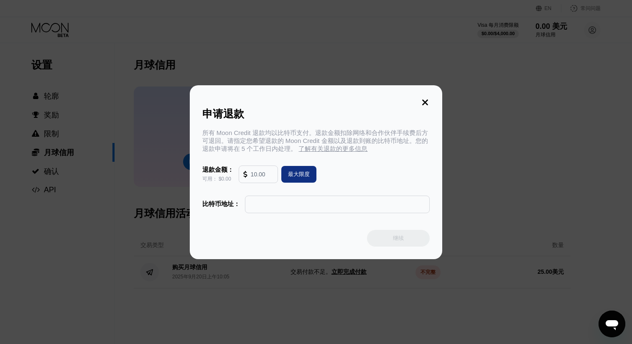
type input "0.00"
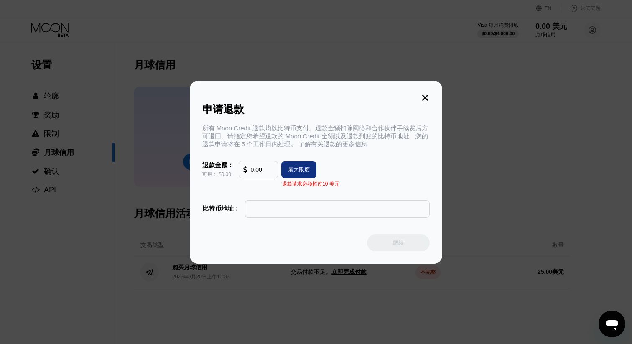
click at [311, 209] on input "text" at bounding box center [337, 209] width 176 height 17
click at [424, 93] on icon at bounding box center [424, 97] width 9 height 9
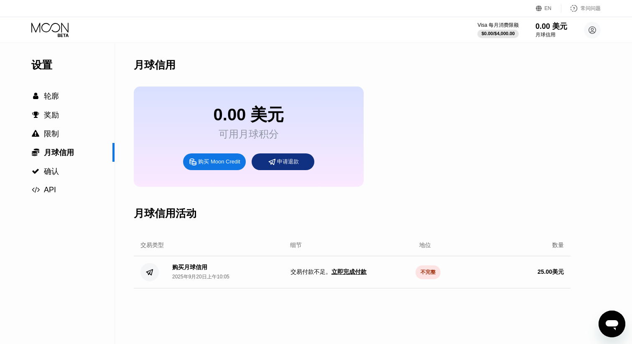
click at [424, 275] on font "不完整" at bounding box center [427, 272] width 15 height 6
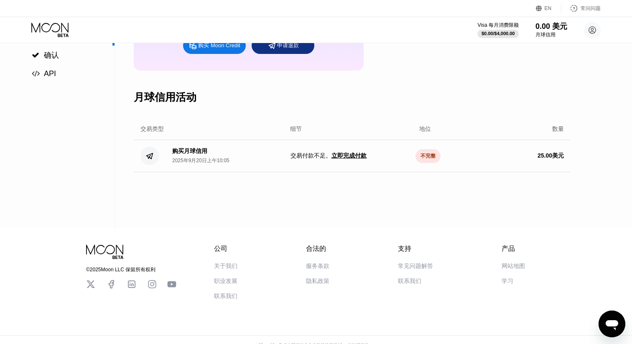
scroll to position [130, 0]
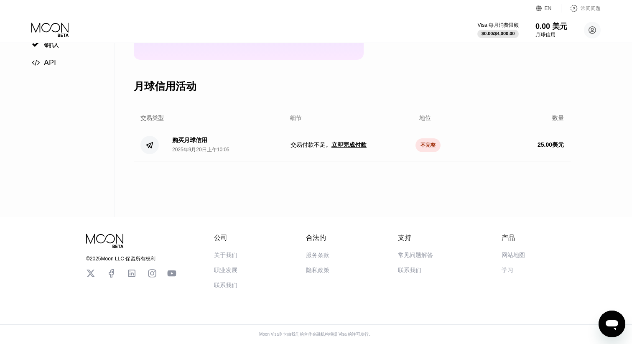
click at [193, 140] on font "购买月球信用" at bounding box center [189, 140] width 35 height 7
click at [609, 315] on div "打开消息传送窗口" at bounding box center [611, 323] width 25 height 25
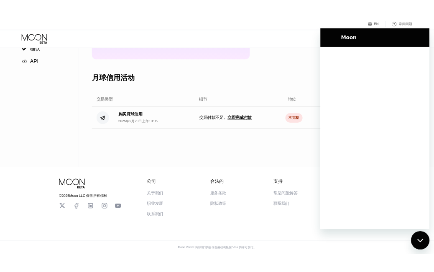
scroll to position [0, 0]
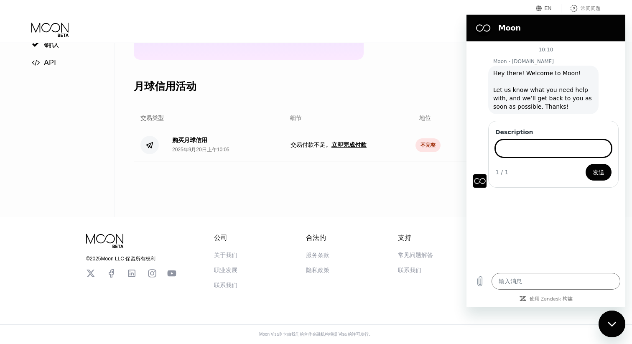
click at [534, 148] on input "Description" at bounding box center [553, 149] width 116 height 18
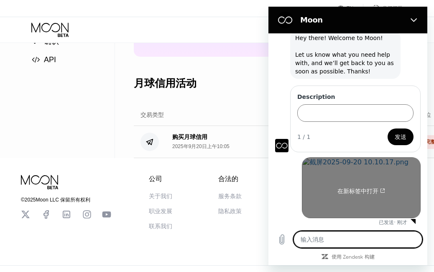
scroll to position [29, 0]
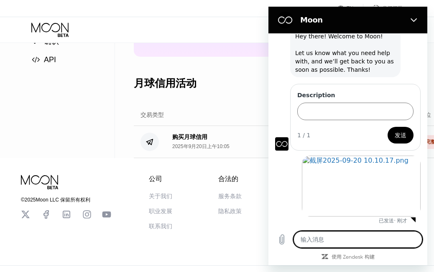
click at [398, 133] on span "发送" at bounding box center [400, 135] width 12 height 10
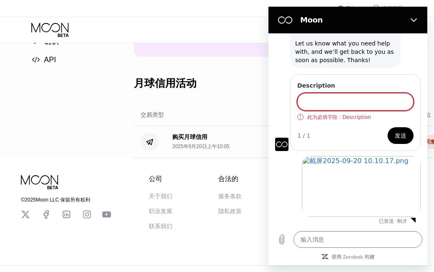
scroll to position [39, 0]
click at [367, 99] on input "Description" at bounding box center [355, 102] width 116 height 18
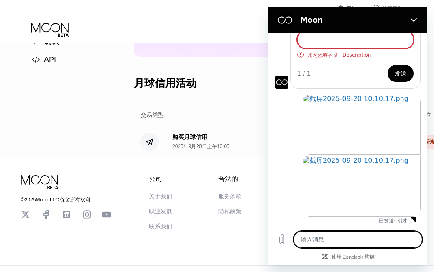
scroll to position [0, 0]
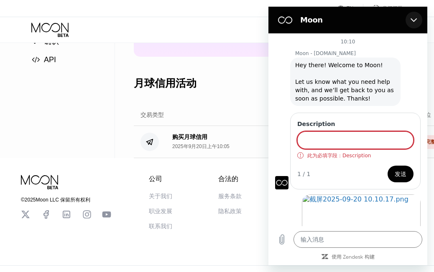
click at [413, 21] on icon "关闭" at bounding box center [413, 20] width 6 height 4
type textarea "x"
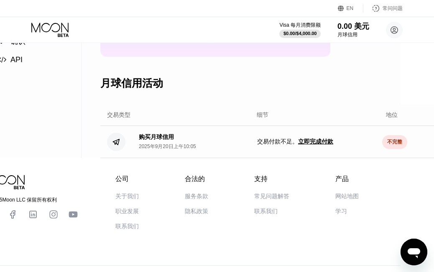
scroll to position [130, 38]
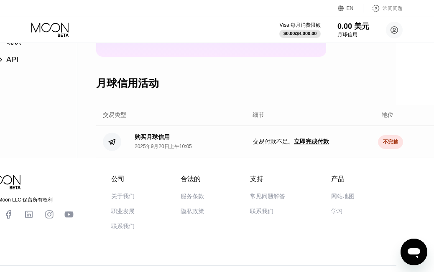
click at [315, 144] on font "立即完成付款" at bounding box center [311, 141] width 35 height 7
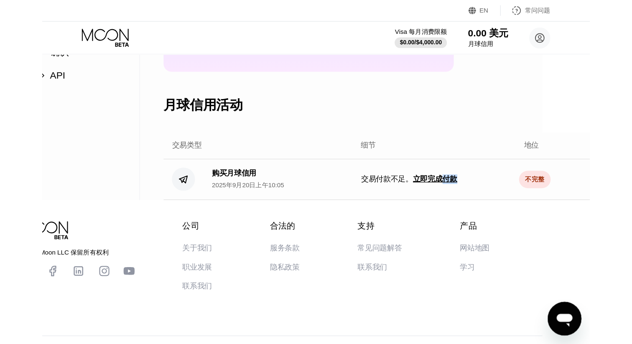
scroll to position [130, 0]
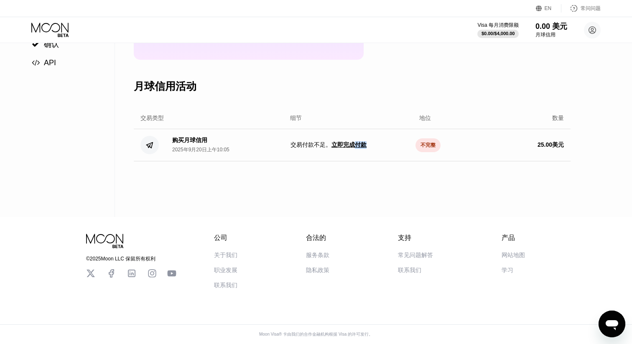
click at [188, 149] on font "2025年9月20日上午10:05" at bounding box center [200, 150] width 57 height 6
click at [152, 146] on circle at bounding box center [149, 145] width 18 height 18
click at [149, 141] on circle at bounding box center [149, 145] width 18 height 18
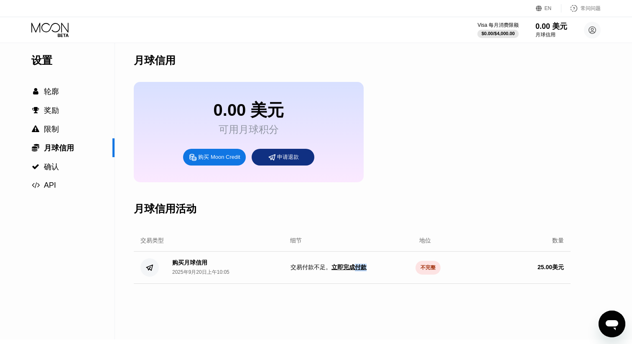
scroll to position [0, 0]
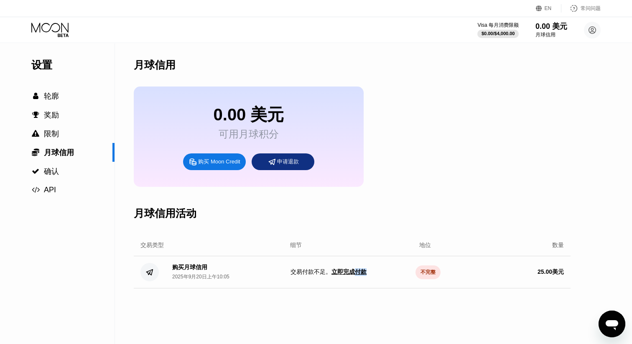
click at [281, 157] on div "申请退款" at bounding box center [282, 161] width 63 height 17
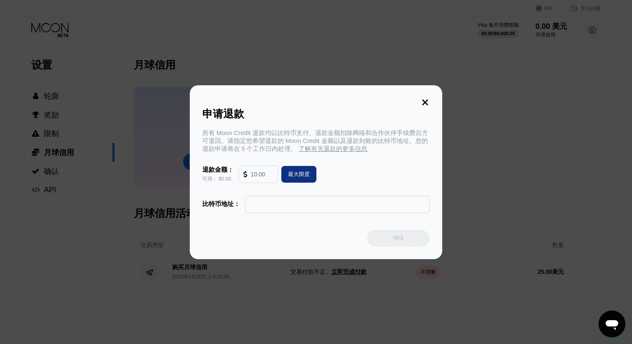
click at [500, 26] on div at bounding box center [316, 172] width 632 height 344
click at [587, 6] on div at bounding box center [316, 172] width 632 height 344
click at [579, 10] on div at bounding box center [316, 172] width 632 height 344
click at [422, 99] on icon at bounding box center [424, 102] width 9 height 9
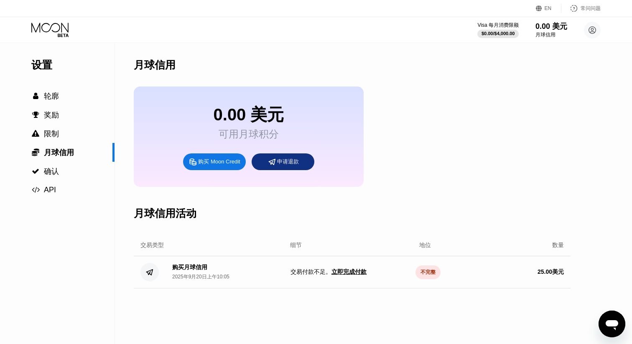
click at [581, 8] on font "常问问题" at bounding box center [590, 8] width 20 height 6
click at [389, 79] on div "月球信用" at bounding box center [352, 64] width 437 height 43
click at [549, 8] on font "EN" at bounding box center [547, 8] width 7 height 6
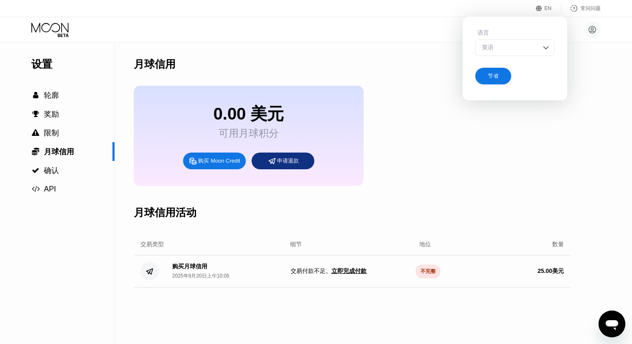
click at [499, 75] on div "节省" at bounding box center [493, 76] width 36 height 17
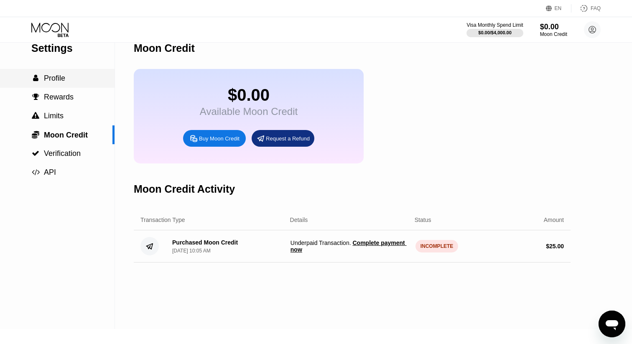
scroll to position [8, 0]
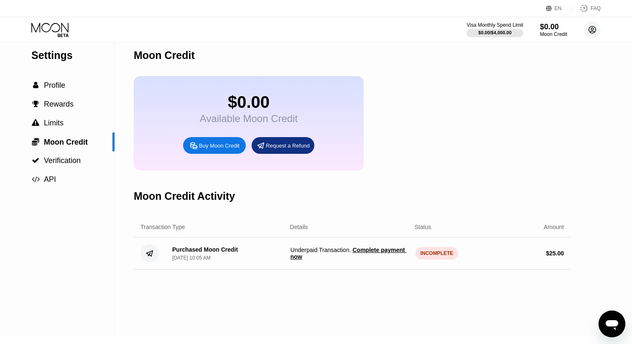
click at [577, 57] on div "Settings  Profile  Rewards  Limits  Moon Credit  Verification  API Moon C…" at bounding box center [316, 185] width 632 height 301
click at [589, 30] on icon at bounding box center [592, 29] width 7 height 7
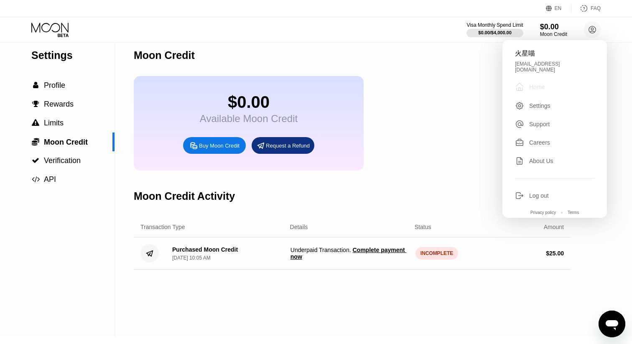
click at [528, 82] on div "" at bounding box center [522, 87] width 14 height 10
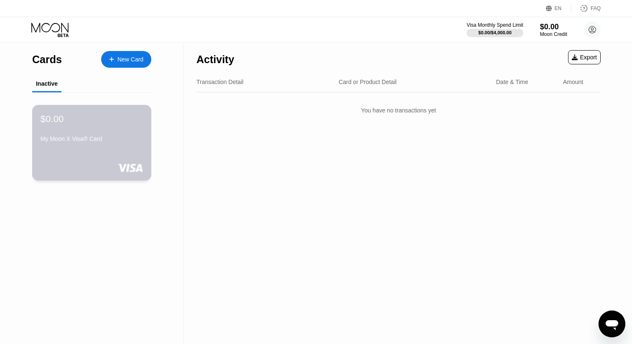
click at [100, 138] on div "My Moon X Visa® Card" at bounding box center [92, 138] width 102 height 7
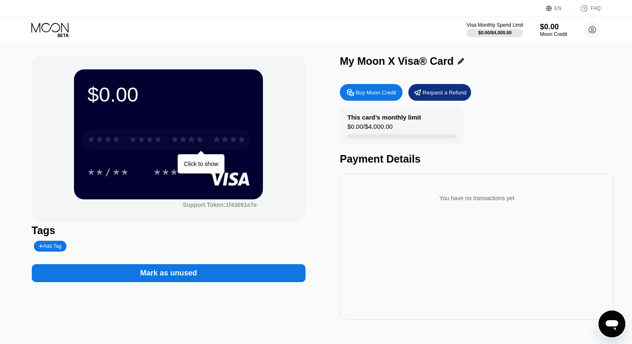
click at [208, 139] on div "* * * * * * * * * * * * ****" at bounding box center [166, 139] width 169 height 21
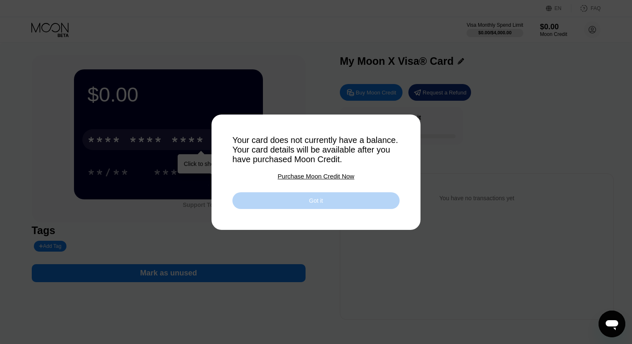
click at [286, 202] on div "Got it" at bounding box center [315, 200] width 167 height 17
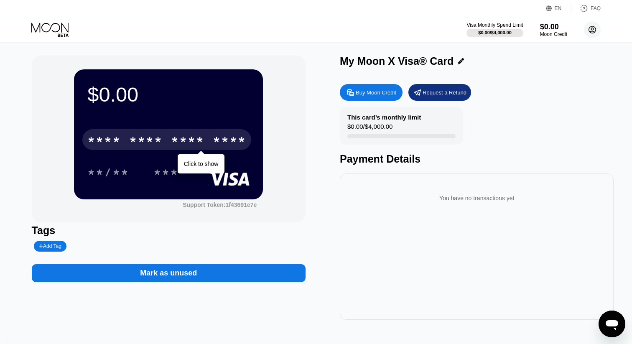
click at [594, 27] on icon at bounding box center [592, 29] width 7 height 7
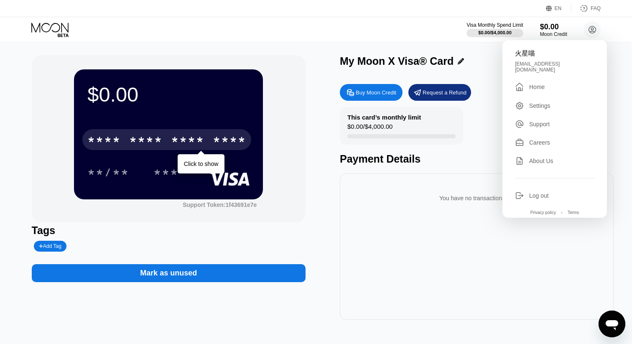
click at [533, 102] on div "Settings" at bounding box center [539, 105] width 21 height 7
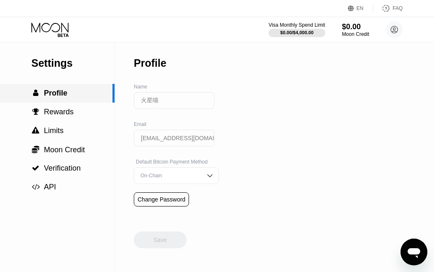
click at [61, 94] on span "Profile" at bounding box center [55, 93] width 23 height 8
click at [63, 96] on span "Profile" at bounding box center [55, 93] width 23 height 8
click at [60, 109] on span "Rewards" at bounding box center [59, 112] width 30 height 8
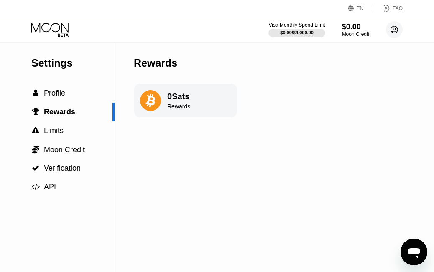
click at [391, 27] on icon at bounding box center [394, 29] width 7 height 7
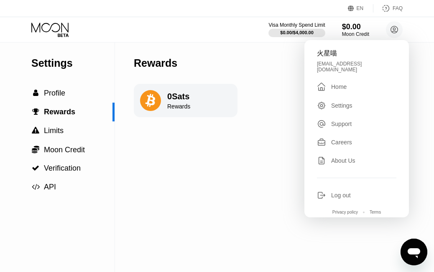
click at [336, 84] on div "Home" at bounding box center [338, 87] width 15 height 7
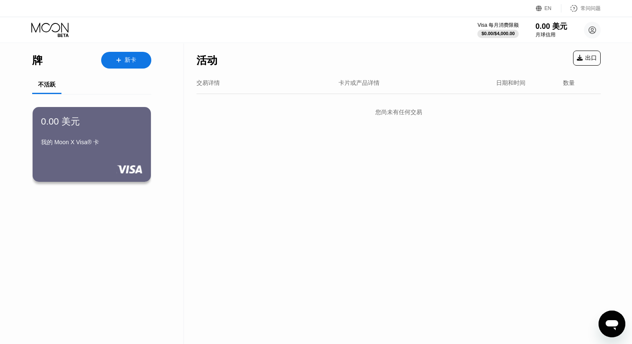
click at [582, 53] on div "出口" at bounding box center [587, 58] width 28 height 15
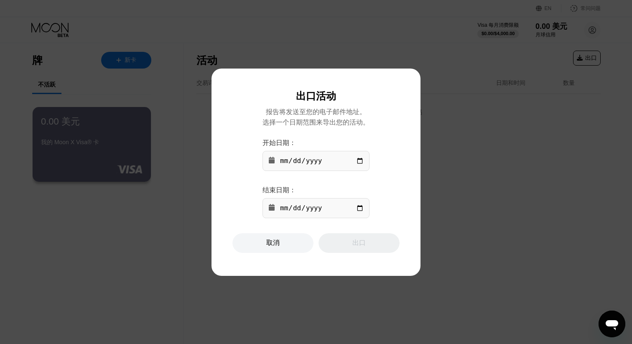
click at [273, 248] on div "取消" at bounding box center [272, 243] width 13 height 10
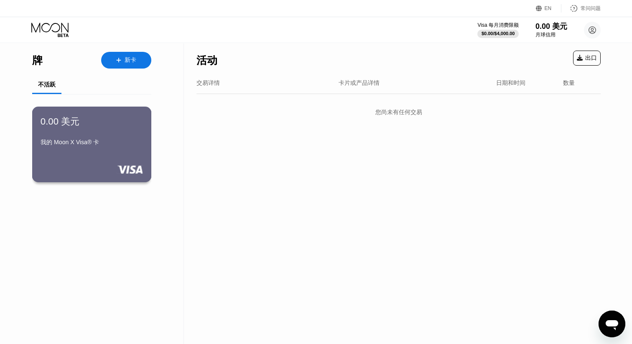
click at [98, 142] on font "我的 Moon X Visa® 卡" at bounding box center [70, 142] width 59 height 7
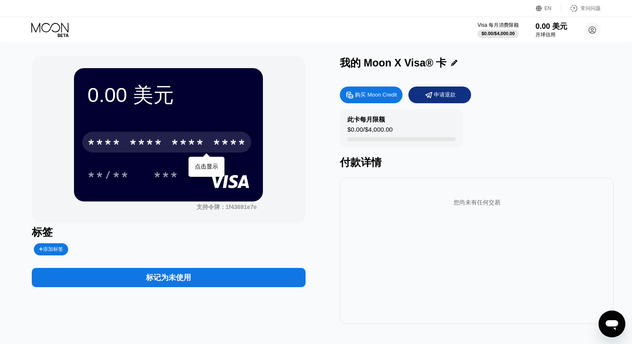
click at [188, 137] on font "*" at bounding box center [183, 143] width 8 height 13
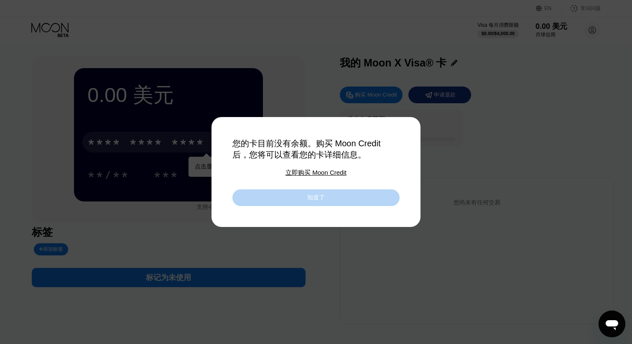
click at [300, 203] on div "知道了" at bounding box center [315, 197] width 167 height 17
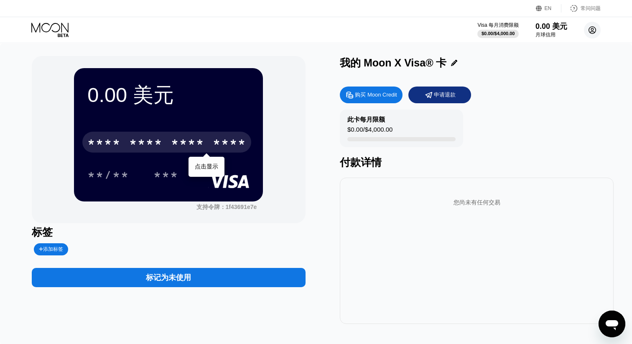
click at [587, 26] on circle at bounding box center [592, 30] width 17 height 17
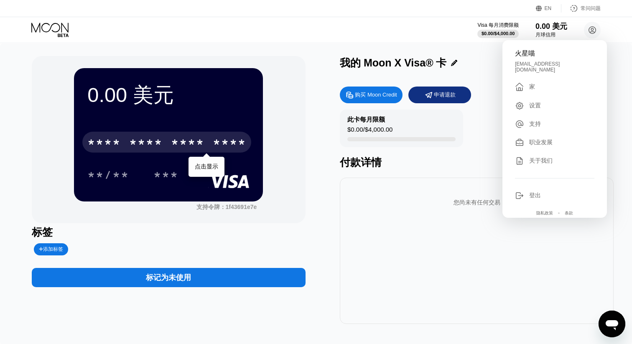
click at [531, 102] on font "设置" at bounding box center [535, 105] width 12 height 7
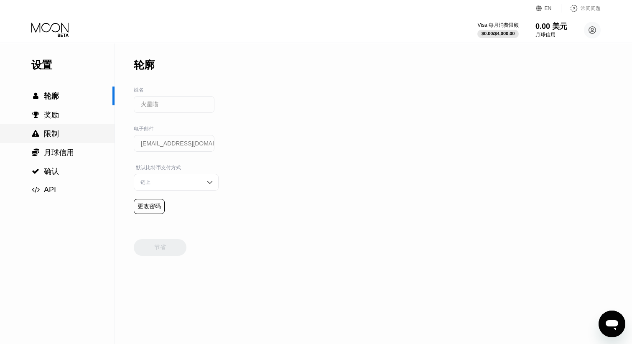
click at [64, 131] on div " 限制" at bounding box center [57, 134] width 114 height 10
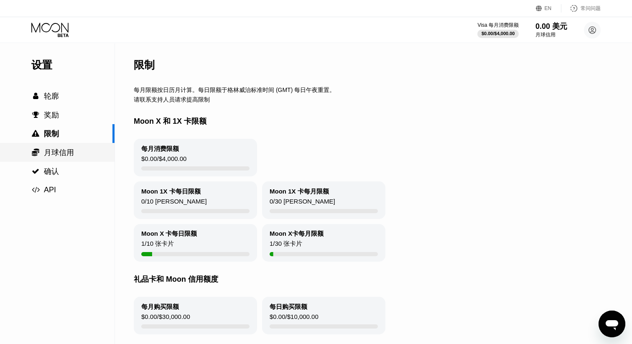
click at [62, 168] on div " 确认" at bounding box center [57, 171] width 114 height 10
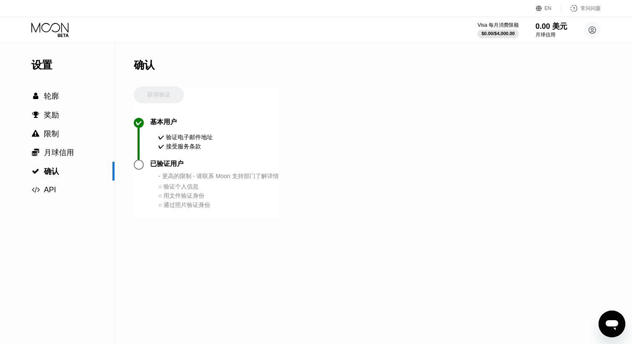
click at [140, 168] on div at bounding box center [139, 165] width 10 height 10
click at [161, 208] on font "○" at bounding box center [159, 204] width 3 height 7
click at [165, 93] on div "获得验证" at bounding box center [159, 101] width 50 height 31
click at [140, 170] on div at bounding box center [139, 165] width 10 height 10
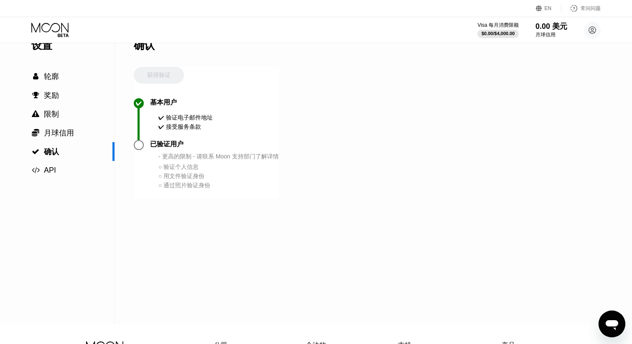
scroll to position [13, 0]
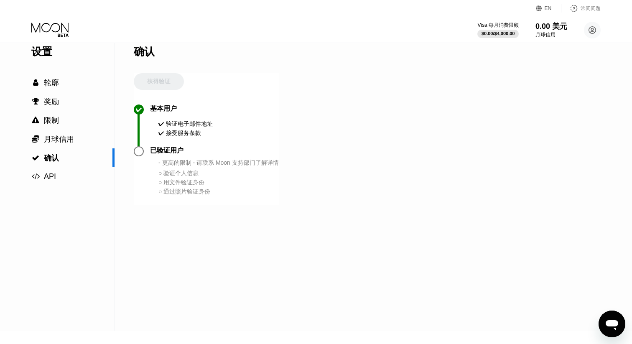
click at [168, 185] on font "用文件验证身份" at bounding box center [183, 182] width 41 height 7
click at [171, 195] on font "通过照片验证身份" at bounding box center [186, 191] width 47 height 7
click at [75, 140] on div " 月球信用" at bounding box center [57, 139] width 114 height 10
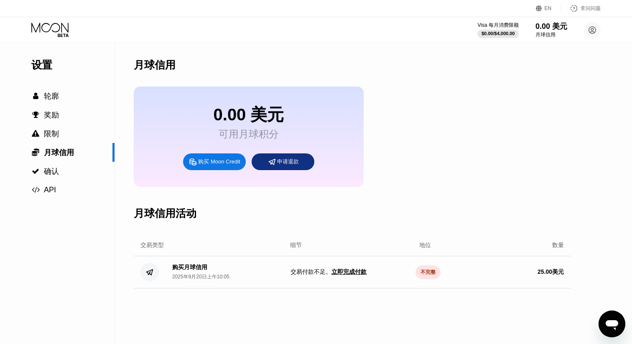
click at [292, 163] on font "申请退款" at bounding box center [288, 161] width 22 height 6
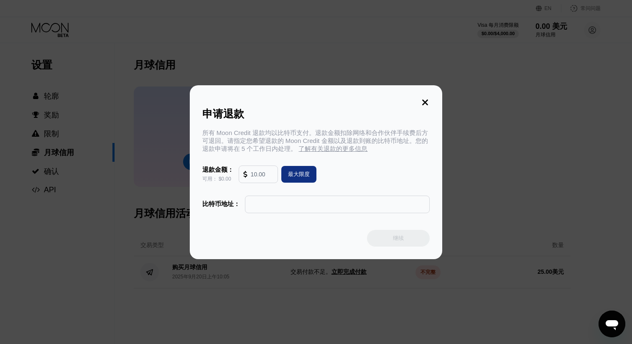
click at [275, 177] on div at bounding box center [258, 174] width 38 height 17
click at [298, 209] on input "text" at bounding box center [337, 204] width 176 height 17
click at [258, 174] on input "text" at bounding box center [262, 174] width 23 height 17
click at [425, 99] on icon at bounding box center [424, 102] width 9 height 9
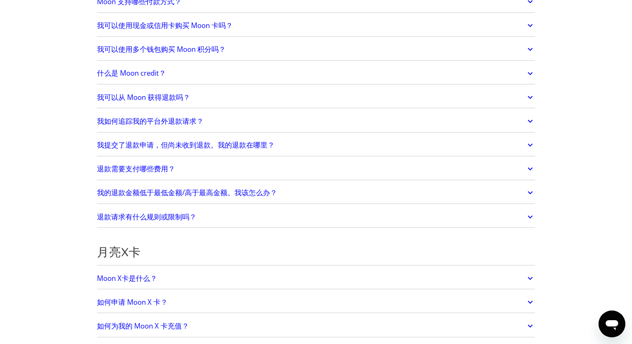
scroll to position [389, 0]
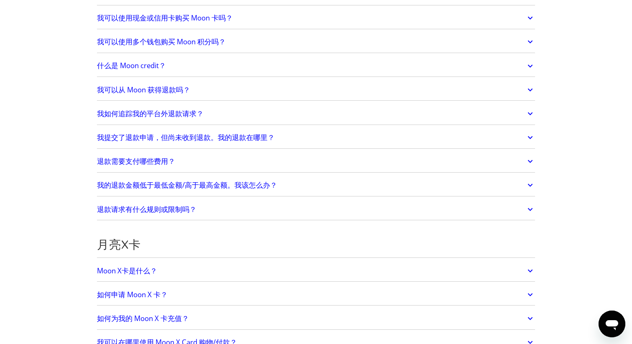
click at [365, 139] on link "我提交了退款申请，但尚未收到退款。我的退款在​​哪里？" at bounding box center [316, 138] width 438 height 18
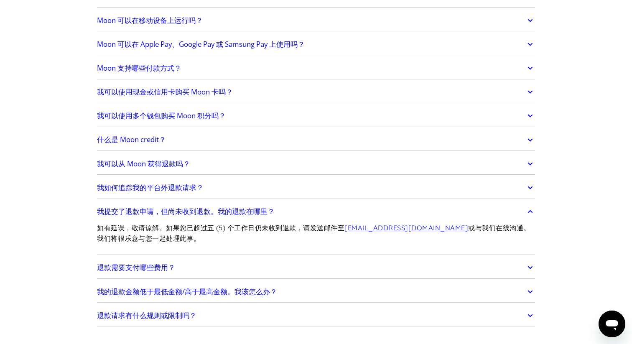
scroll to position [318, 0]
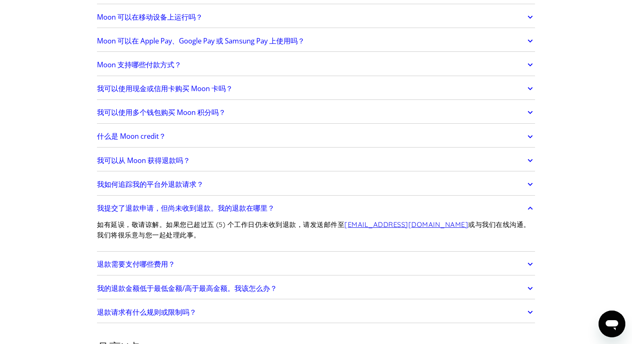
click at [377, 224] on font "[EMAIL_ADDRESS][DOMAIN_NAME]" at bounding box center [406, 224] width 124 height 8
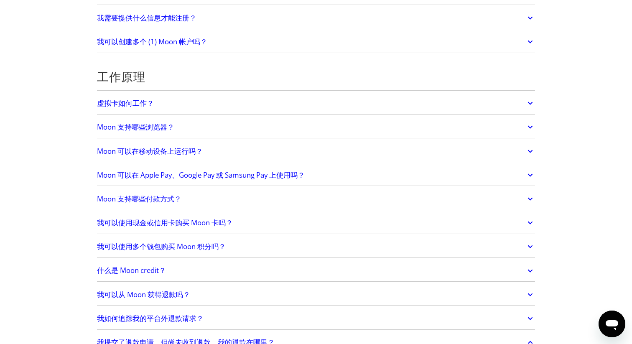
scroll to position [0, 0]
